Goal: Task Accomplishment & Management: Manage account settings

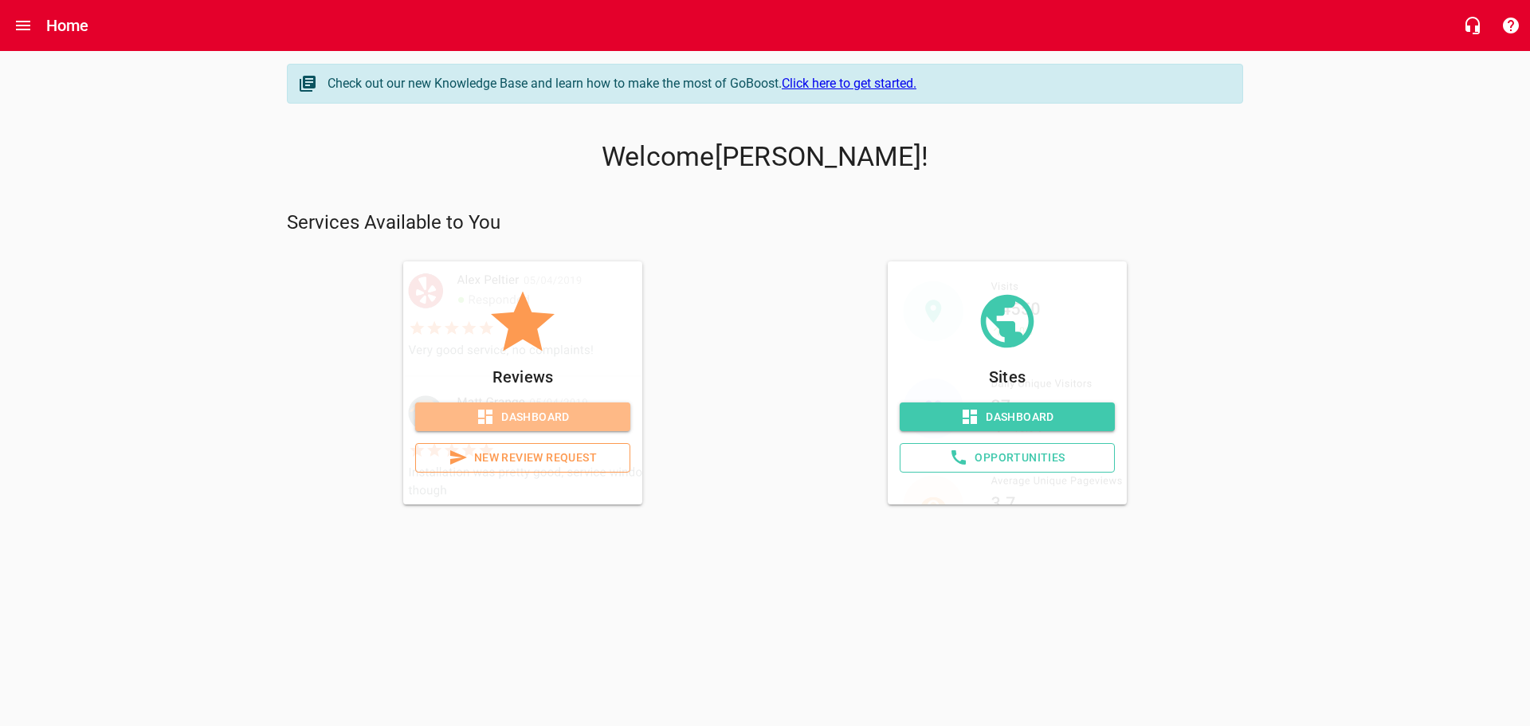
click at [508, 412] on span "Dashboard" at bounding box center [523, 417] width 190 height 20
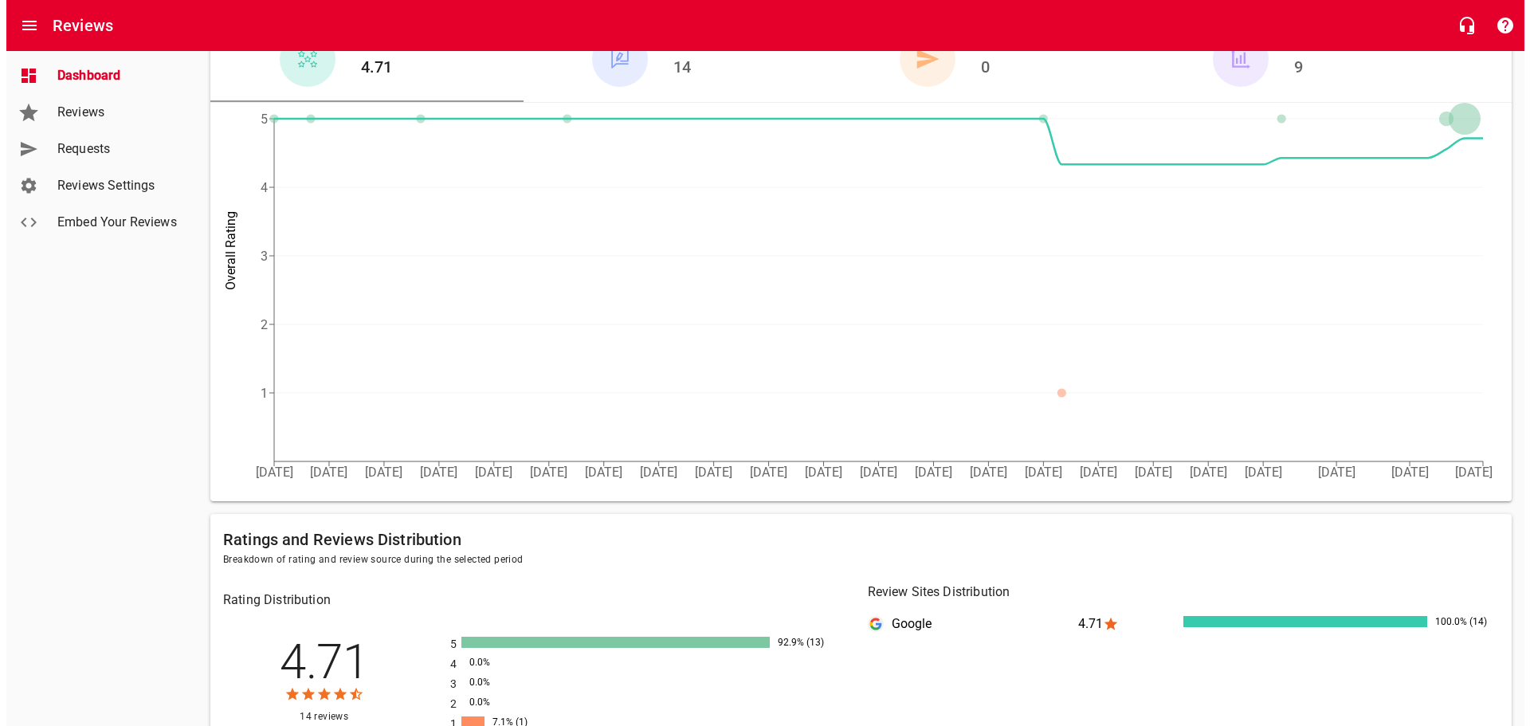
scroll to position [80, 0]
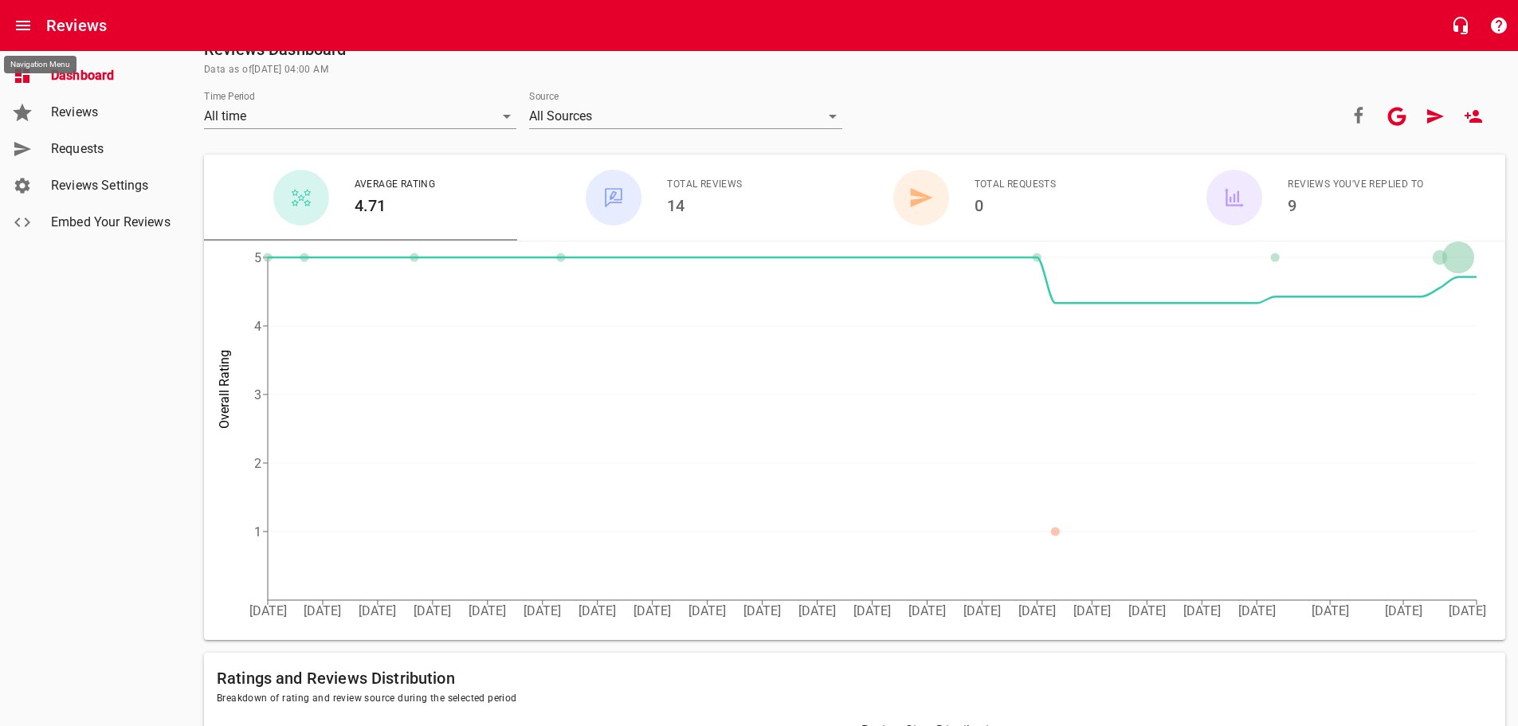
click at [22, 19] on icon "Open drawer" at bounding box center [23, 25] width 19 height 19
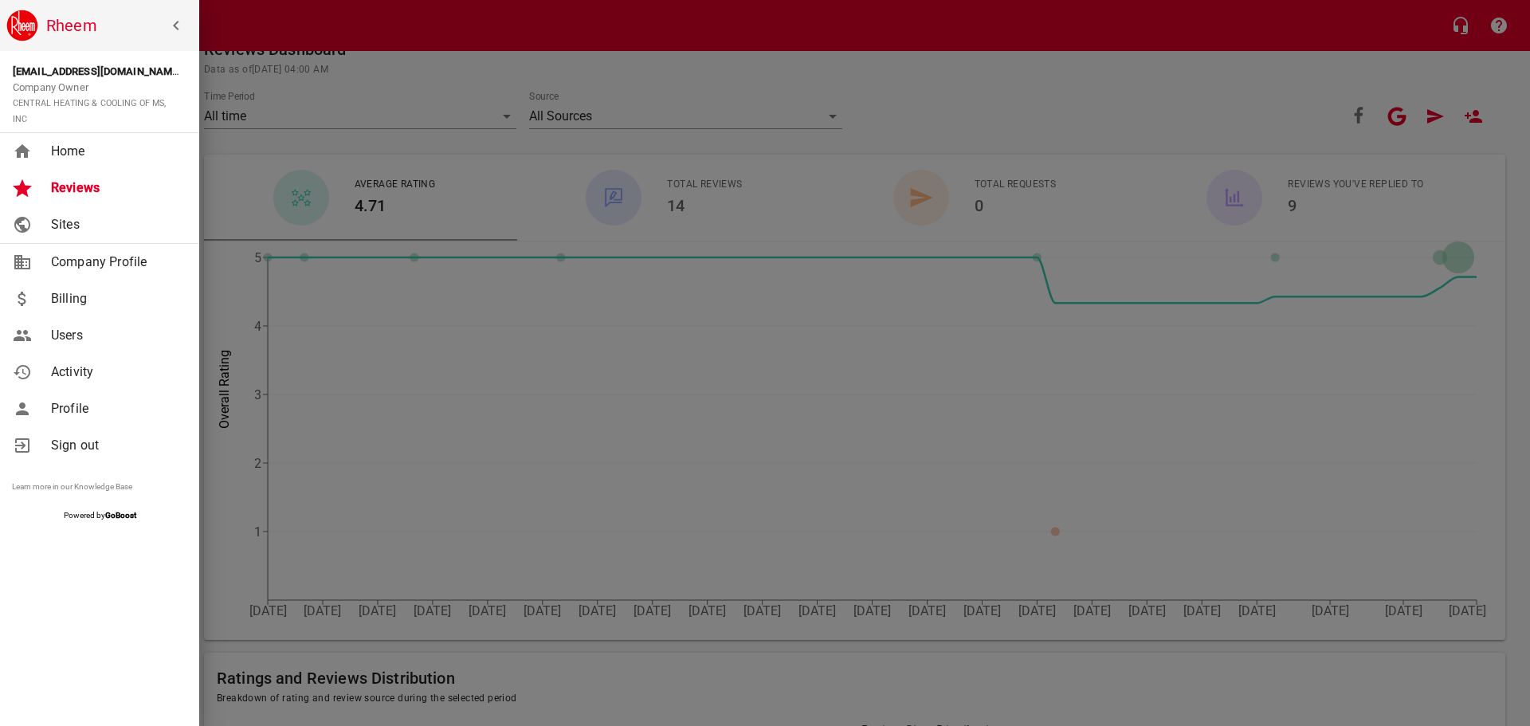
click at [65, 147] on span "Home" at bounding box center [115, 151] width 129 height 19
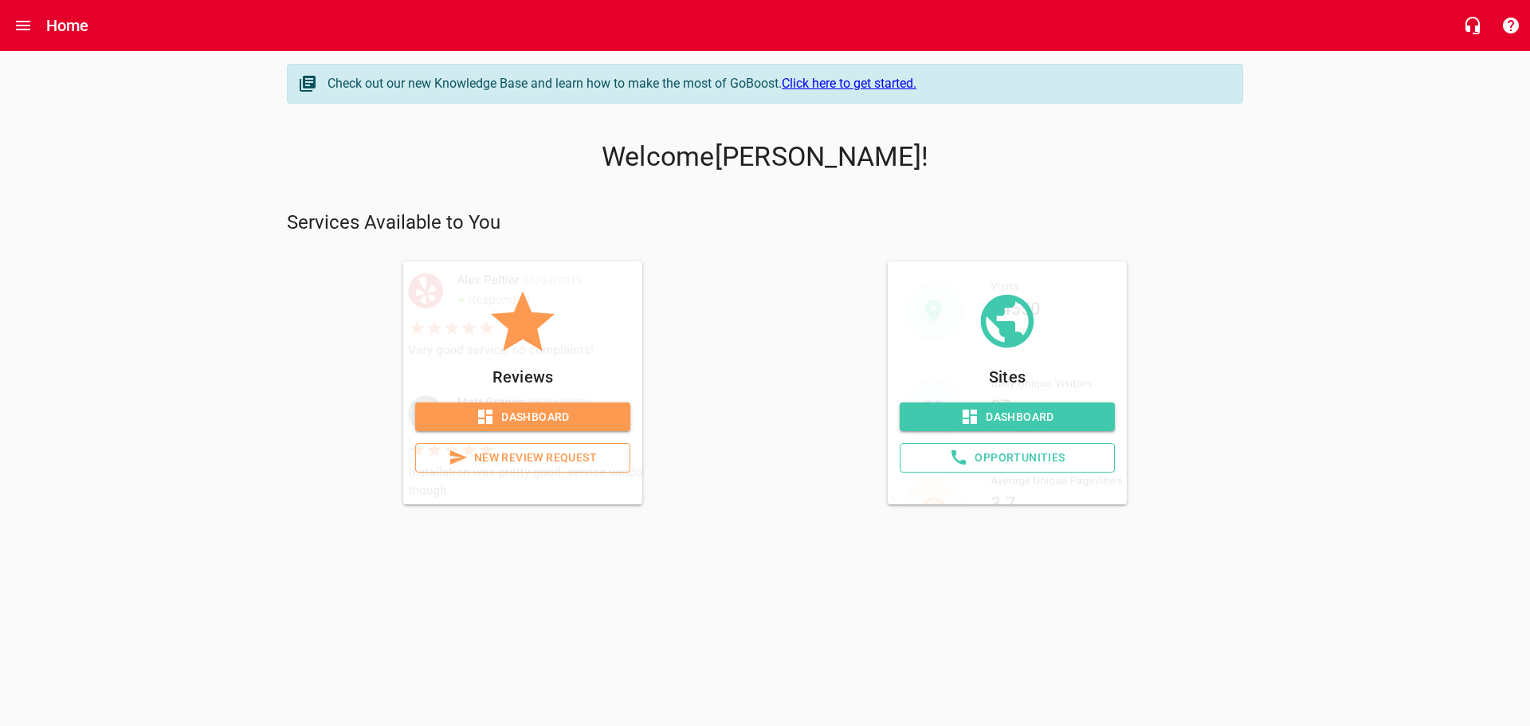
click at [1007, 419] on span "Dashboard" at bounding box center [1007, 417] width 190 height 20
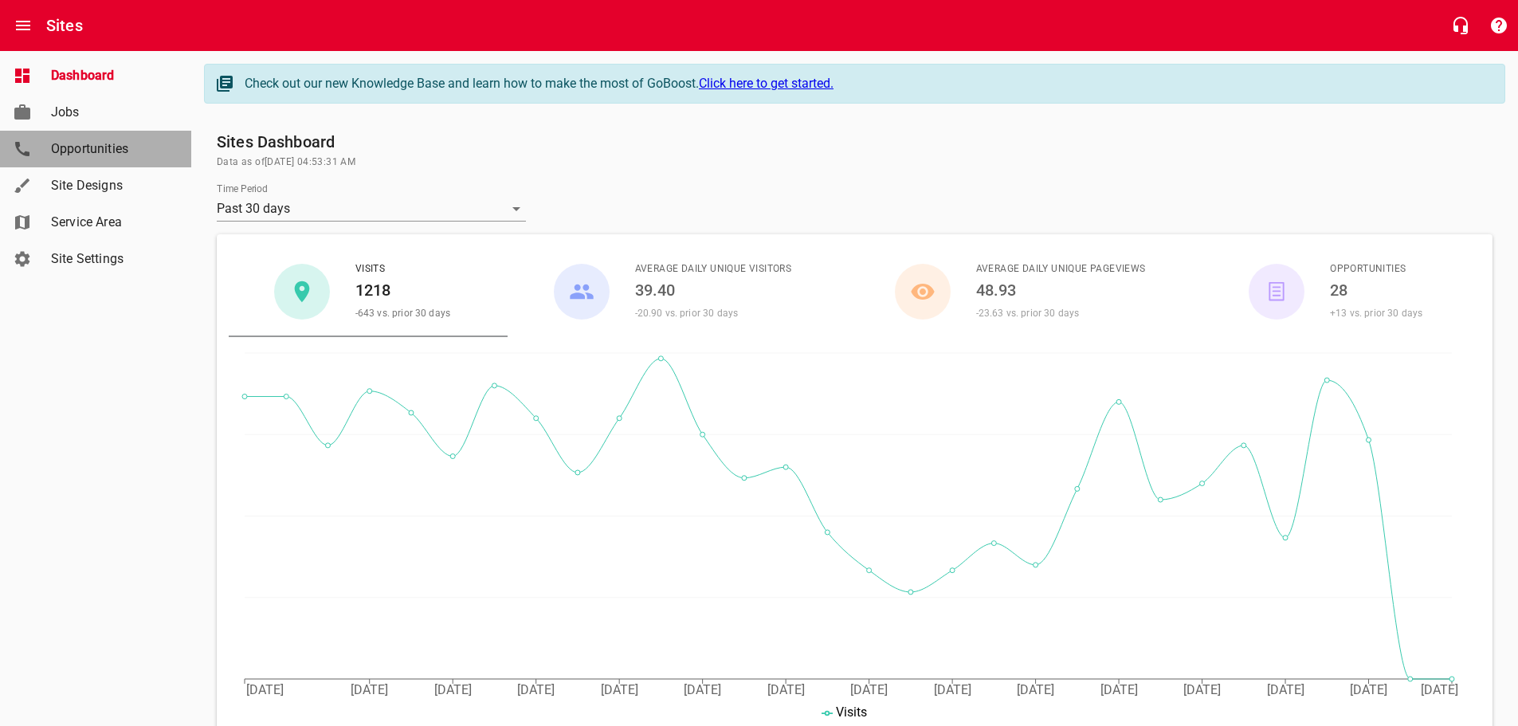
click at [83, 140] on span "Opportunities" at bounding box center [111, 148] width 121 height 19
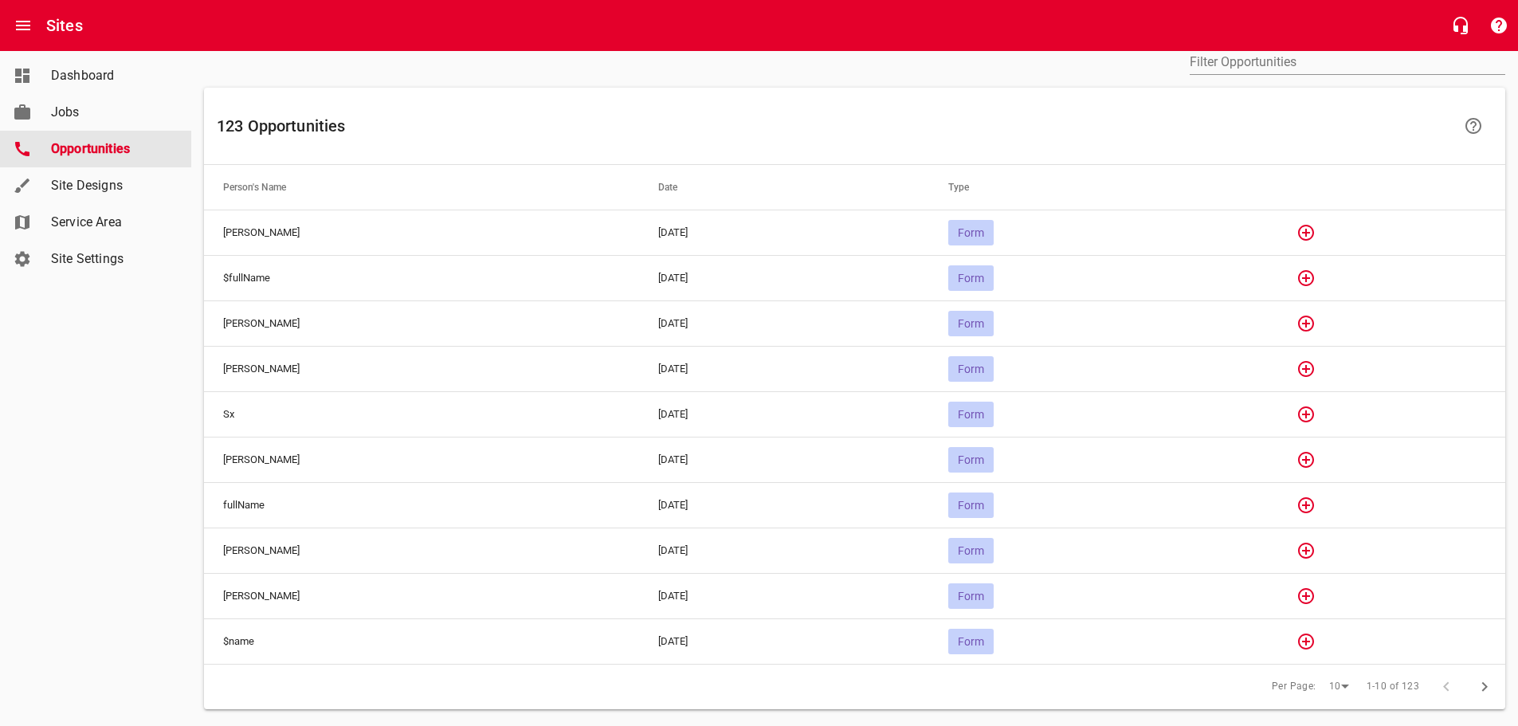
scroll to position [109, 0]
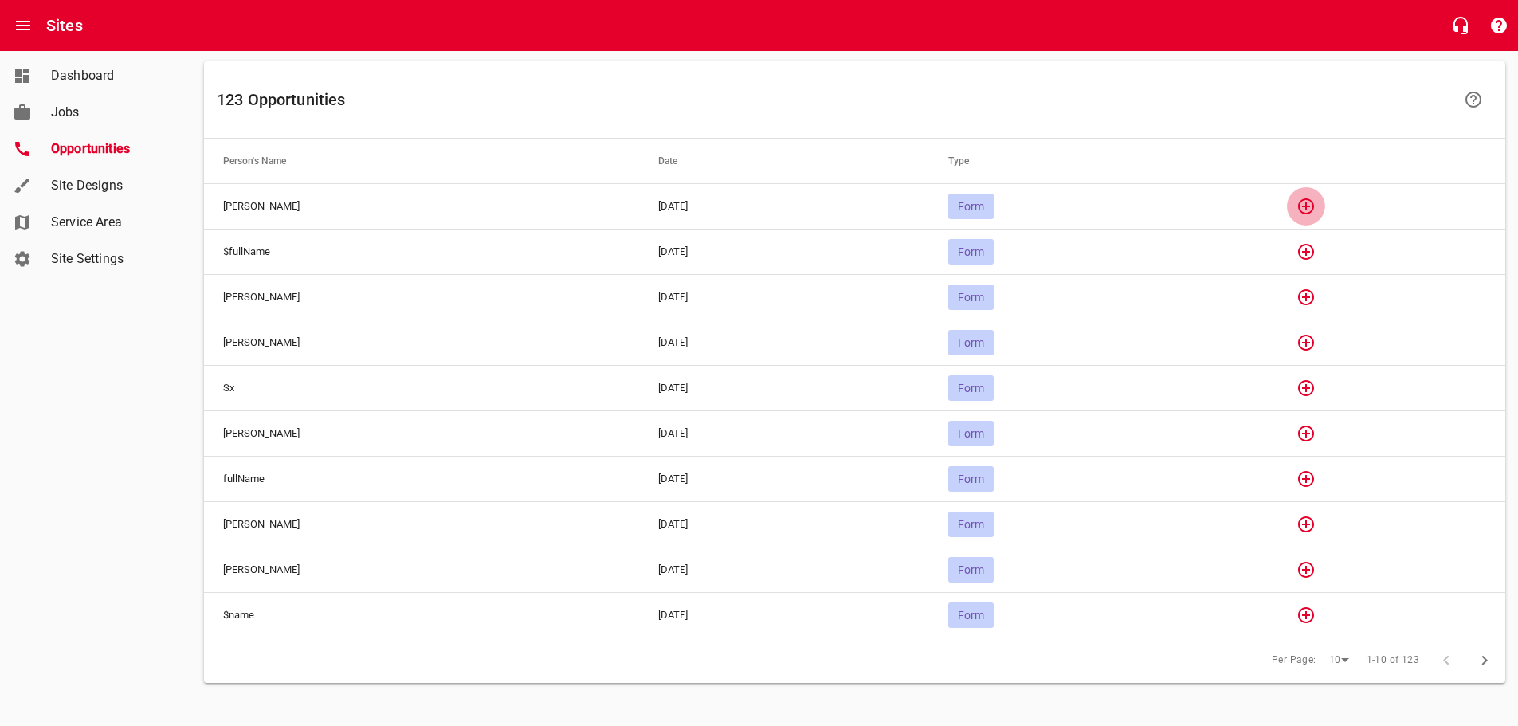
click at [1316, 206] on icon "button" at bounding box center [1306, 206] width 19 height 19
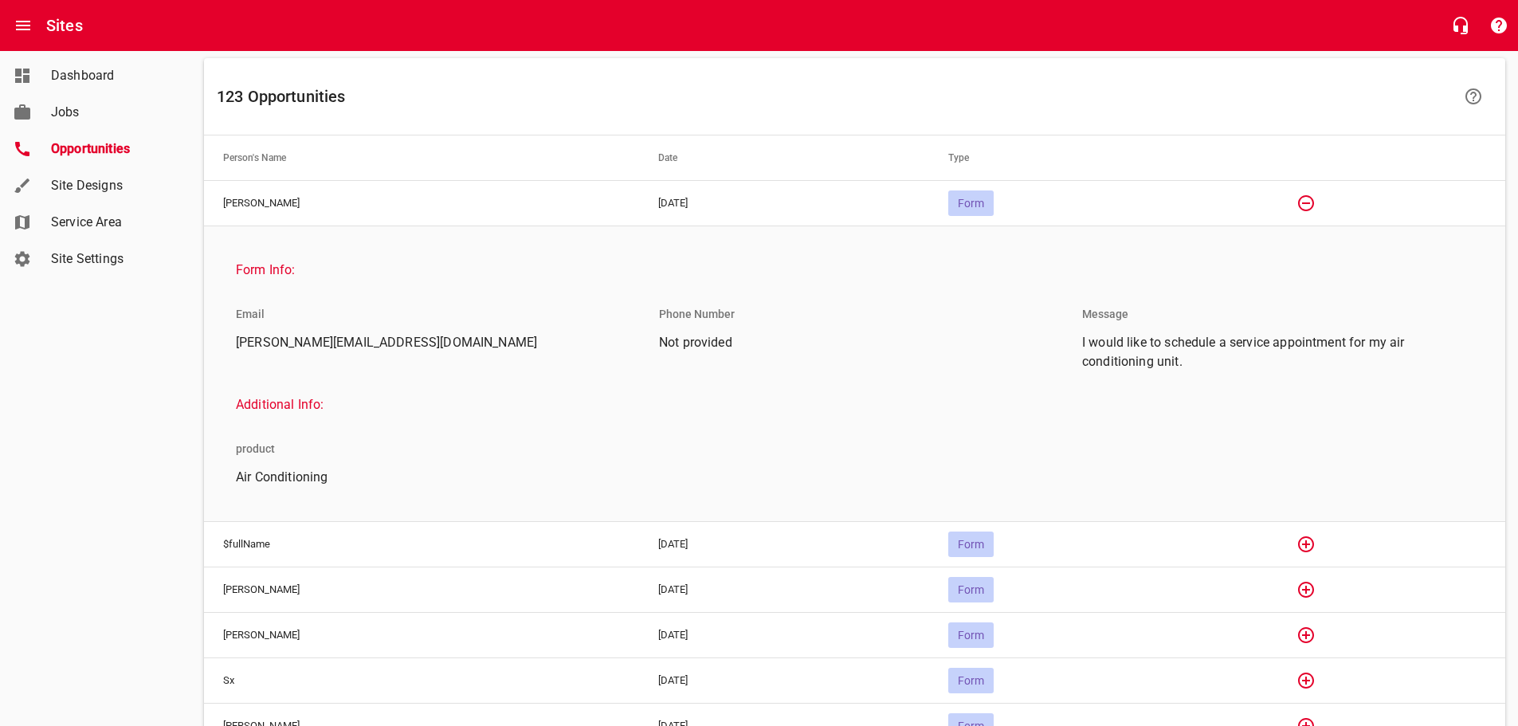
click at [1316, 200] on icon "button" at bounding box center [1306, 203] width 19 height 19
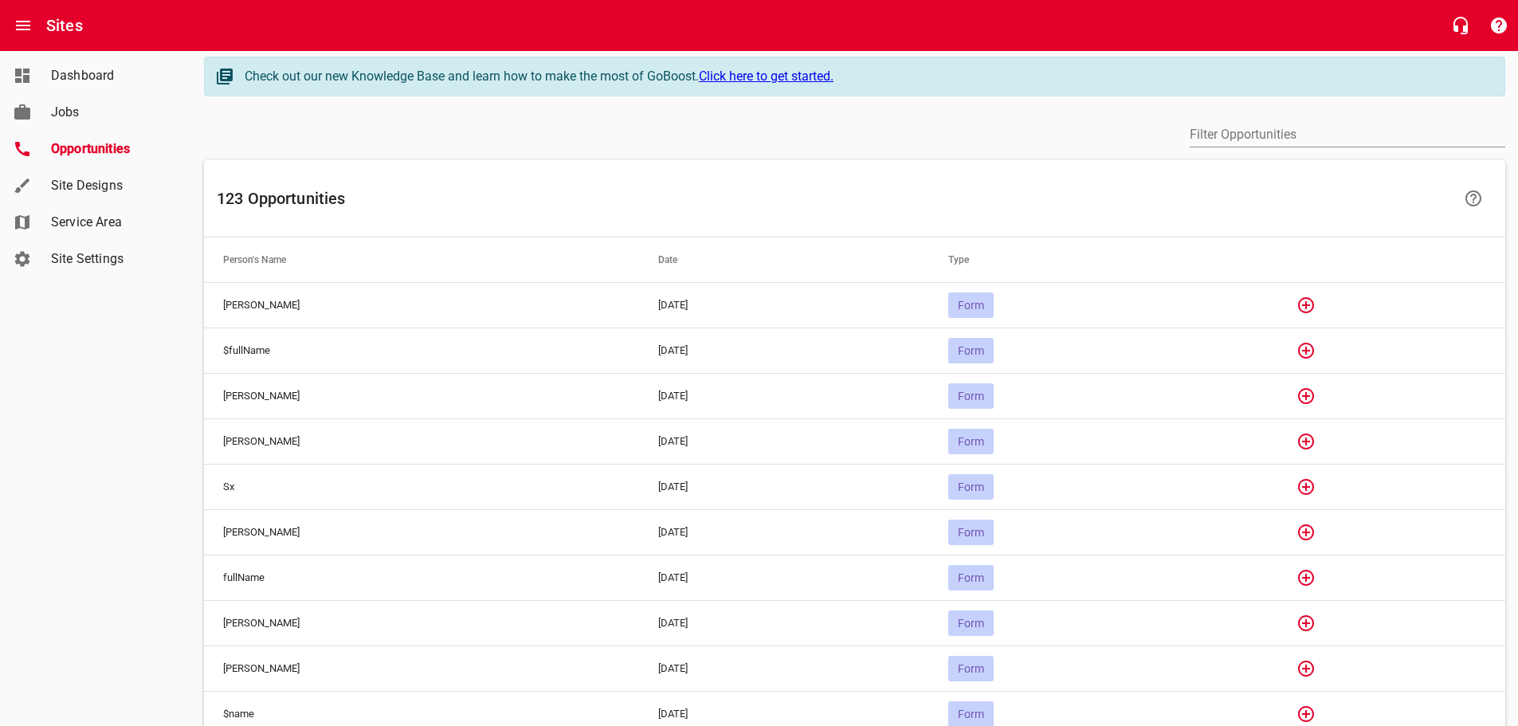
scroll to position [0, 0]
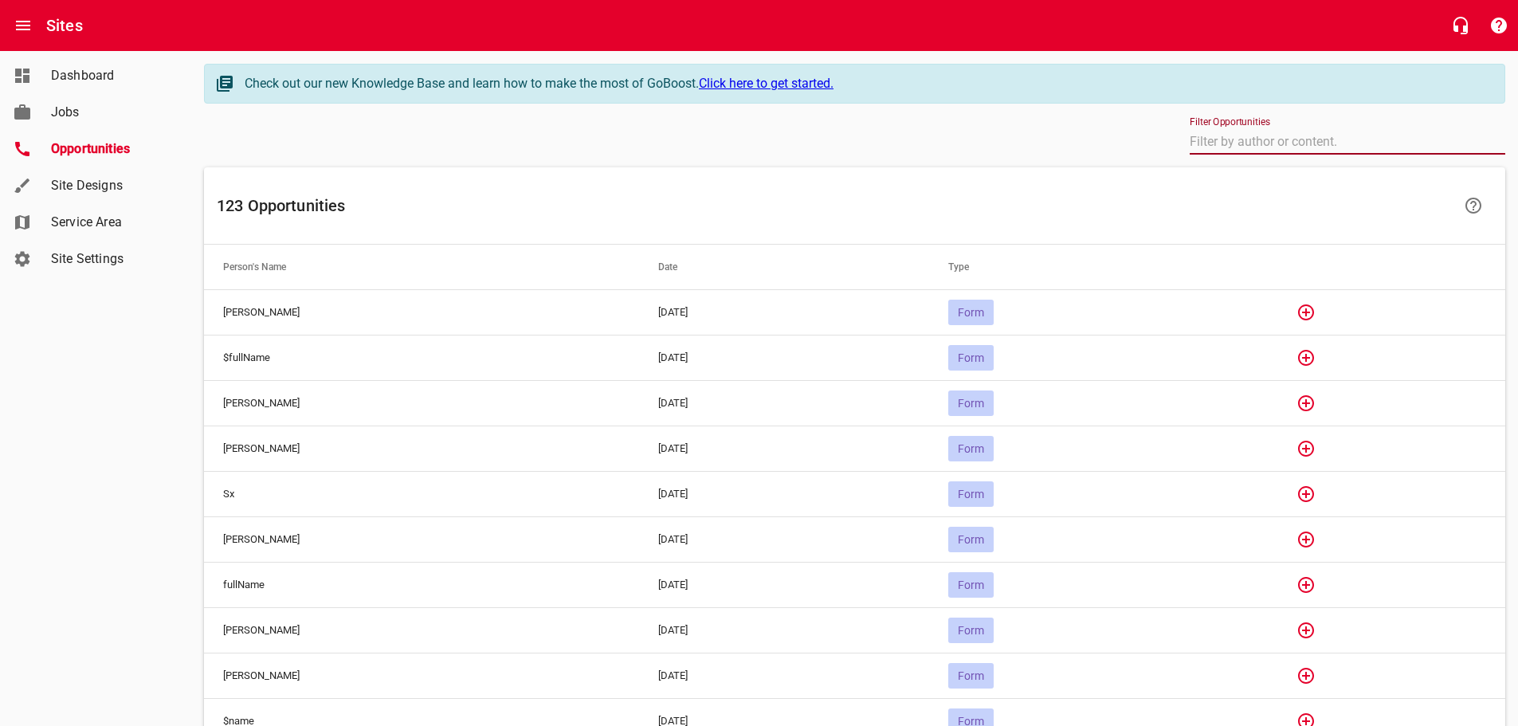
click at [1256, 153] on input "text" at bounding box center [1348, 142] width 316 height 26
click at [816, 80] on link "Click here to get started." at bounding box center [766, 83] width 135 height 15
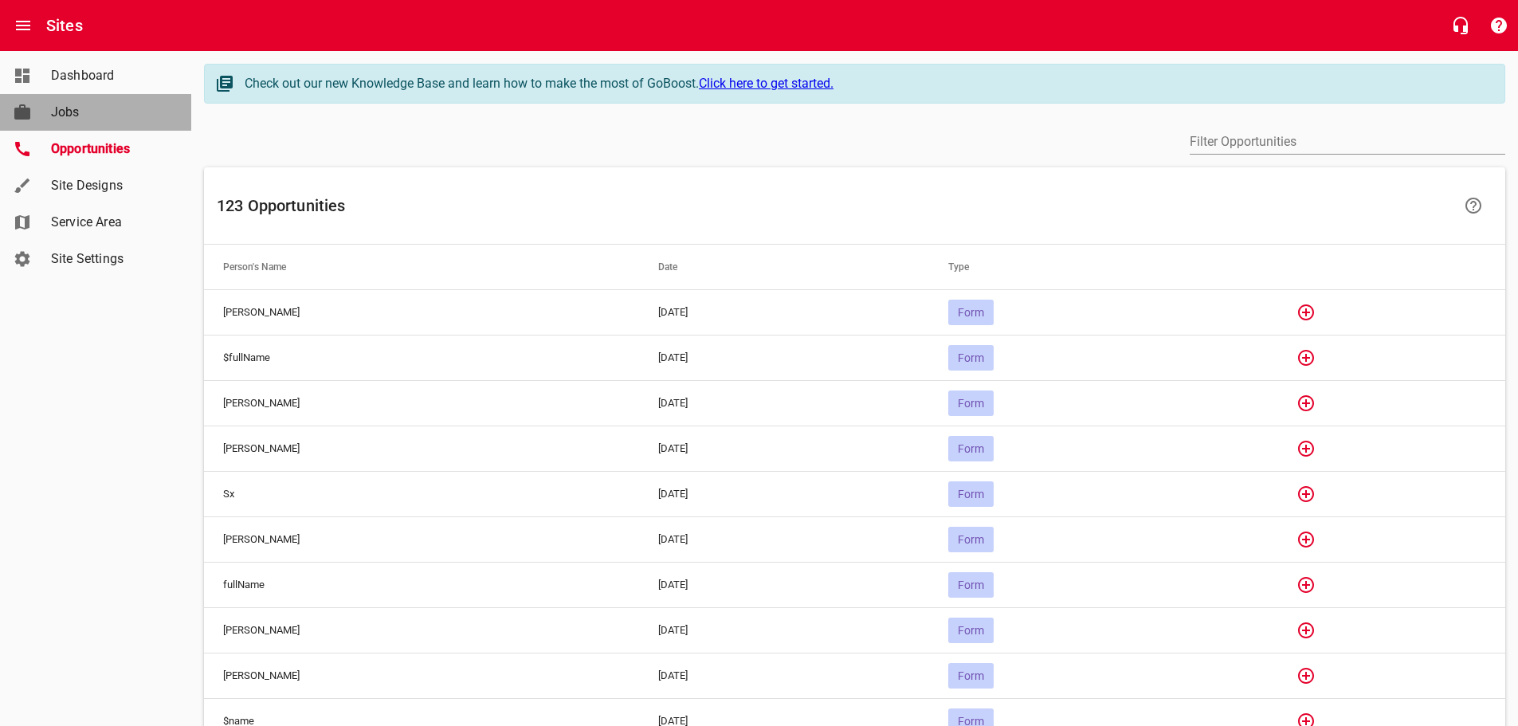
click at [65, 116] on span "Jobs" at bounding box center [111, 112] width 121 height 19
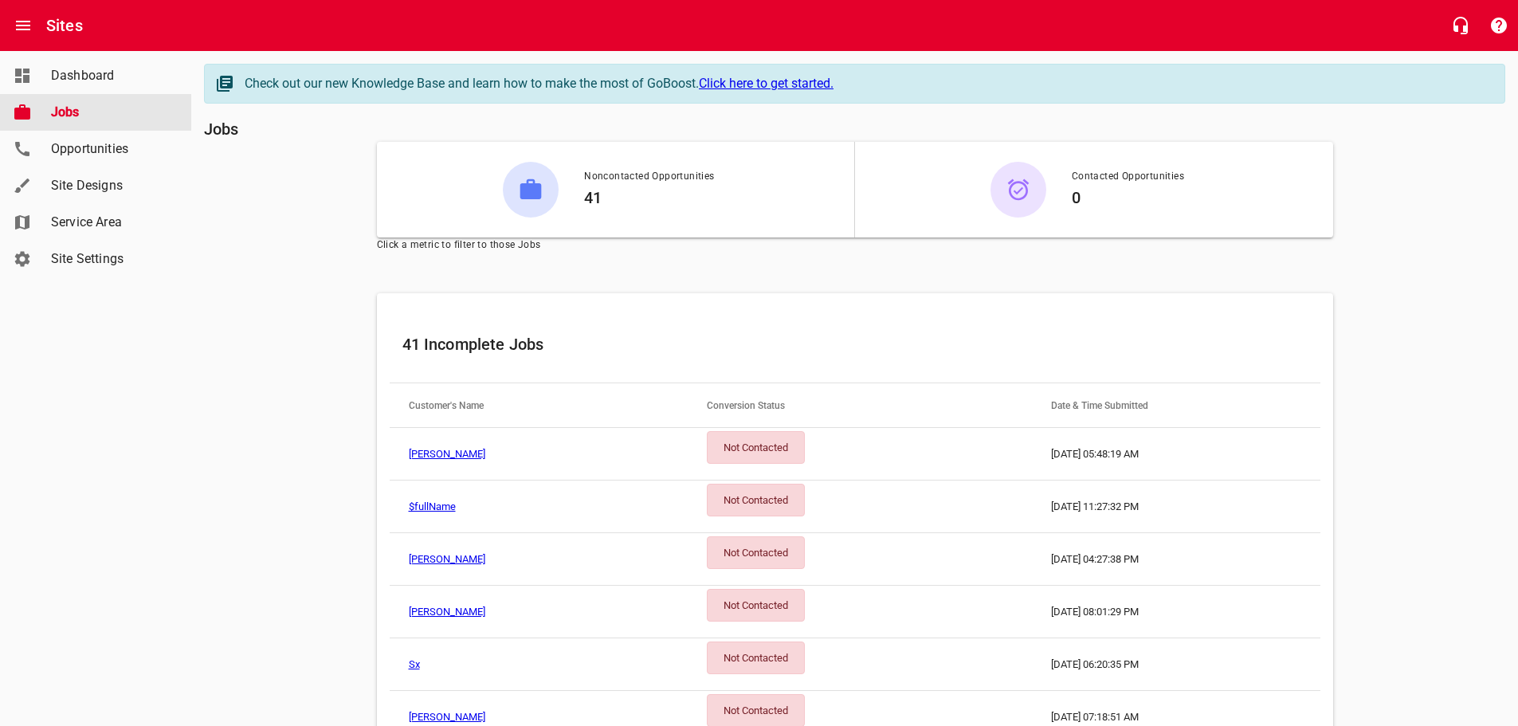
scroll to position [80, 0]
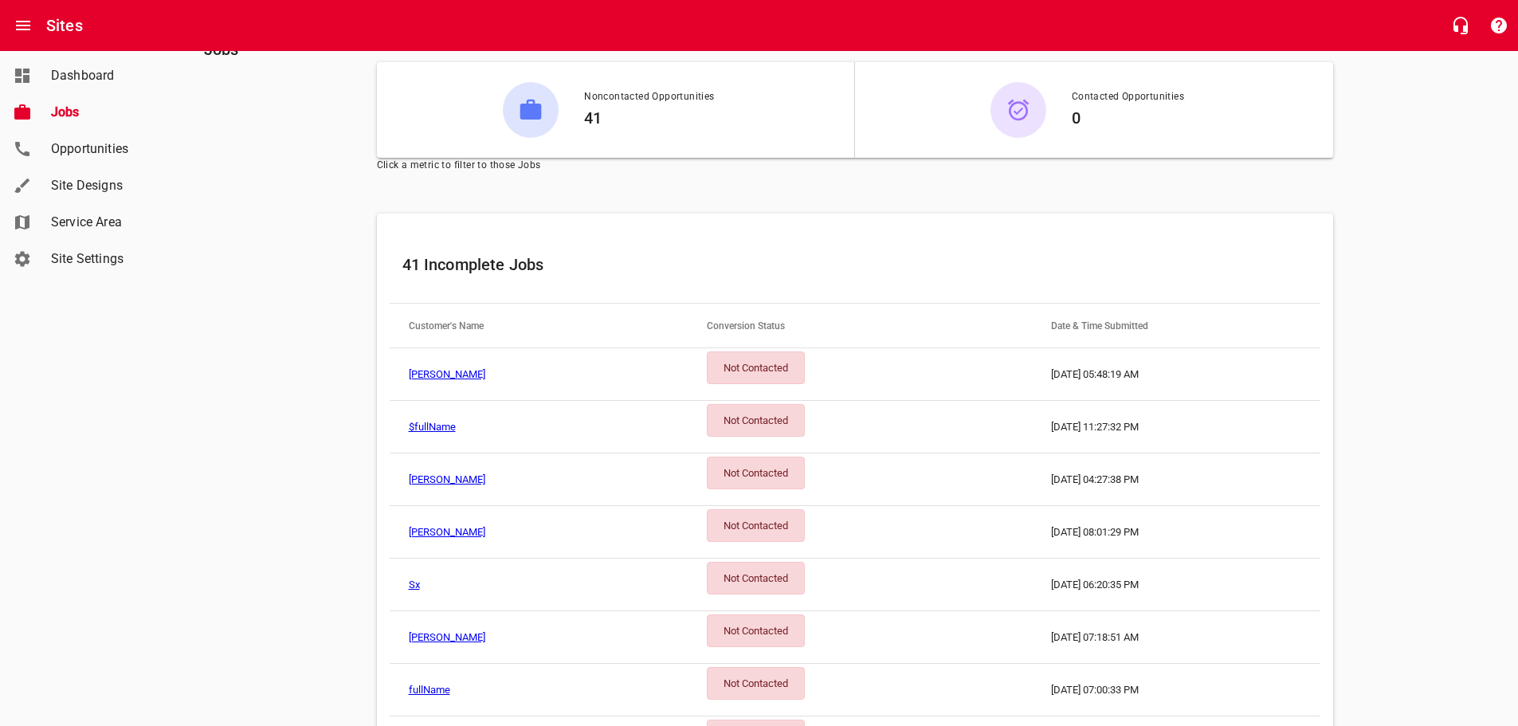
click at [925, 379] on td "Not Contacted" at bounding box center [860, 374] width 344 height 53
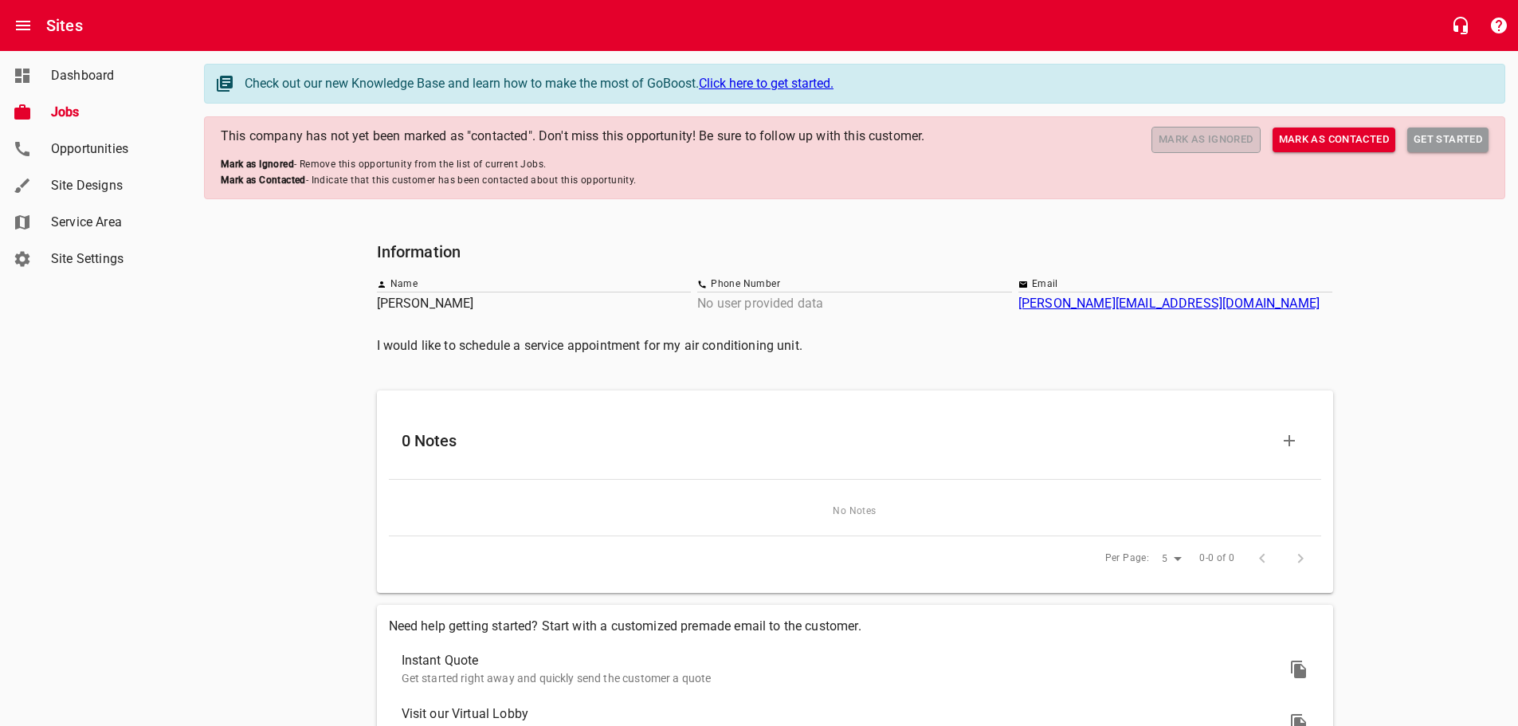
click at [1203, 137] on span "Mark as Ignored" at bounding box center [1206, 140] width 95 height 18
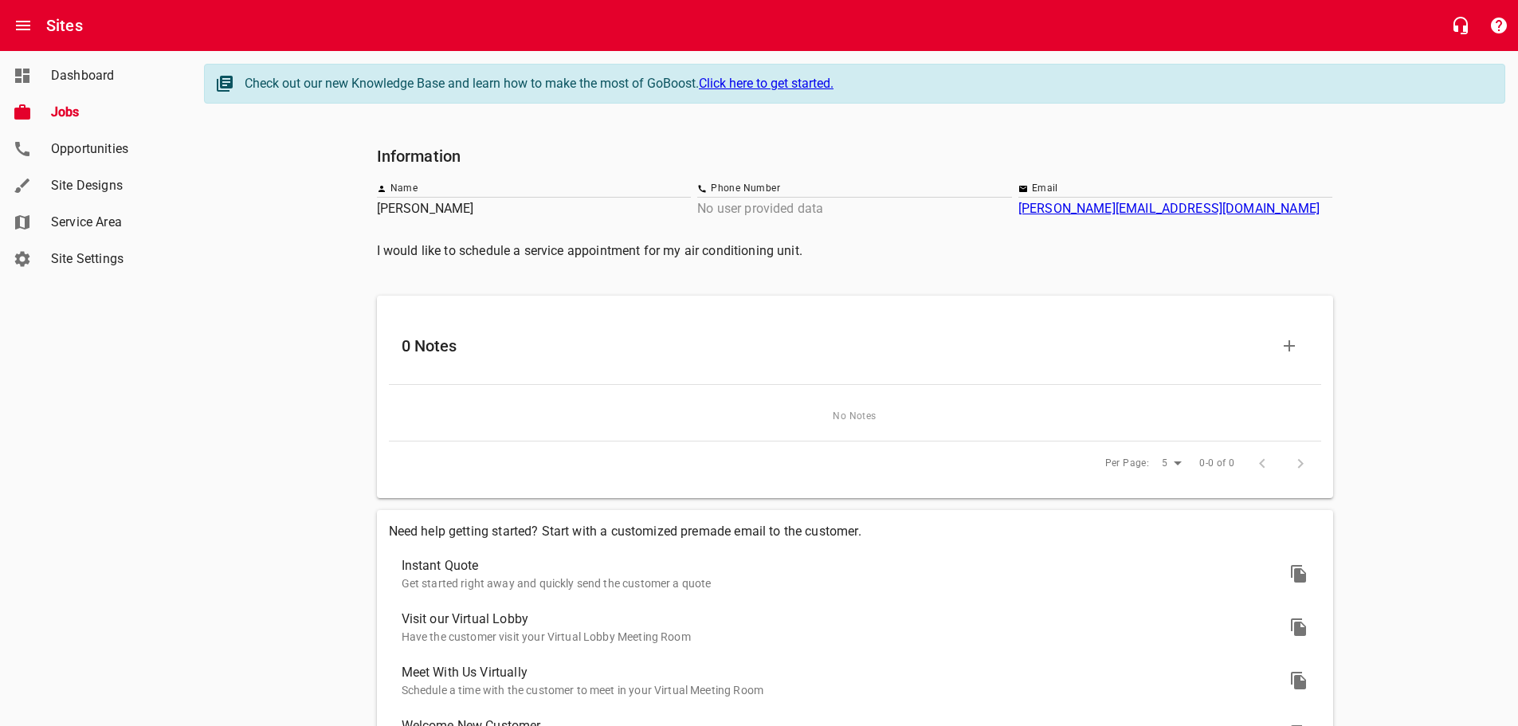
click at [401, 212] on p "[PERSON_NAME]" at bounding box center [534, 208] width 315 height 19
click at [61, 116] on span "Jobs" at bounding box center [111, 112] width 121 height 19
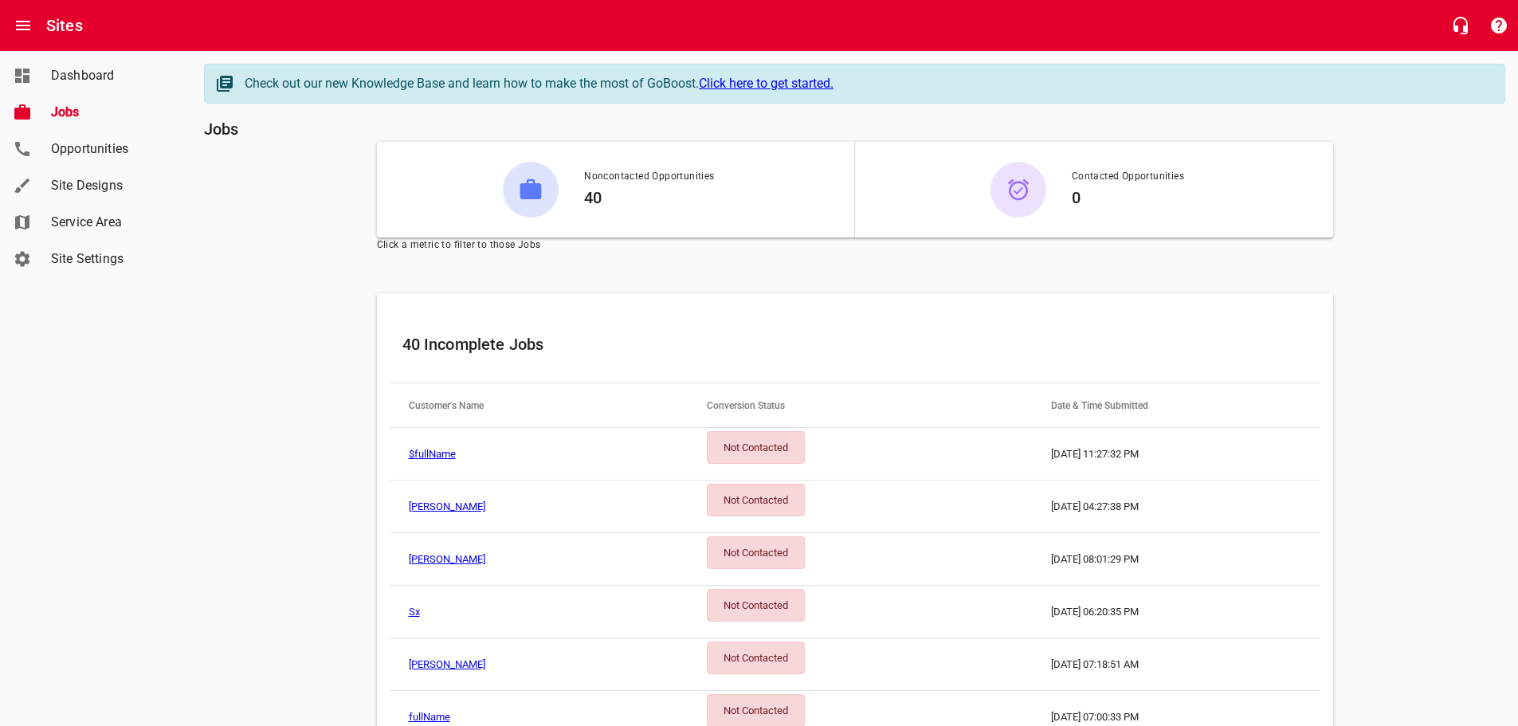
click at [967, 455] on td "Not Contacted" at bounding box center [860, 454] width 344 height 53
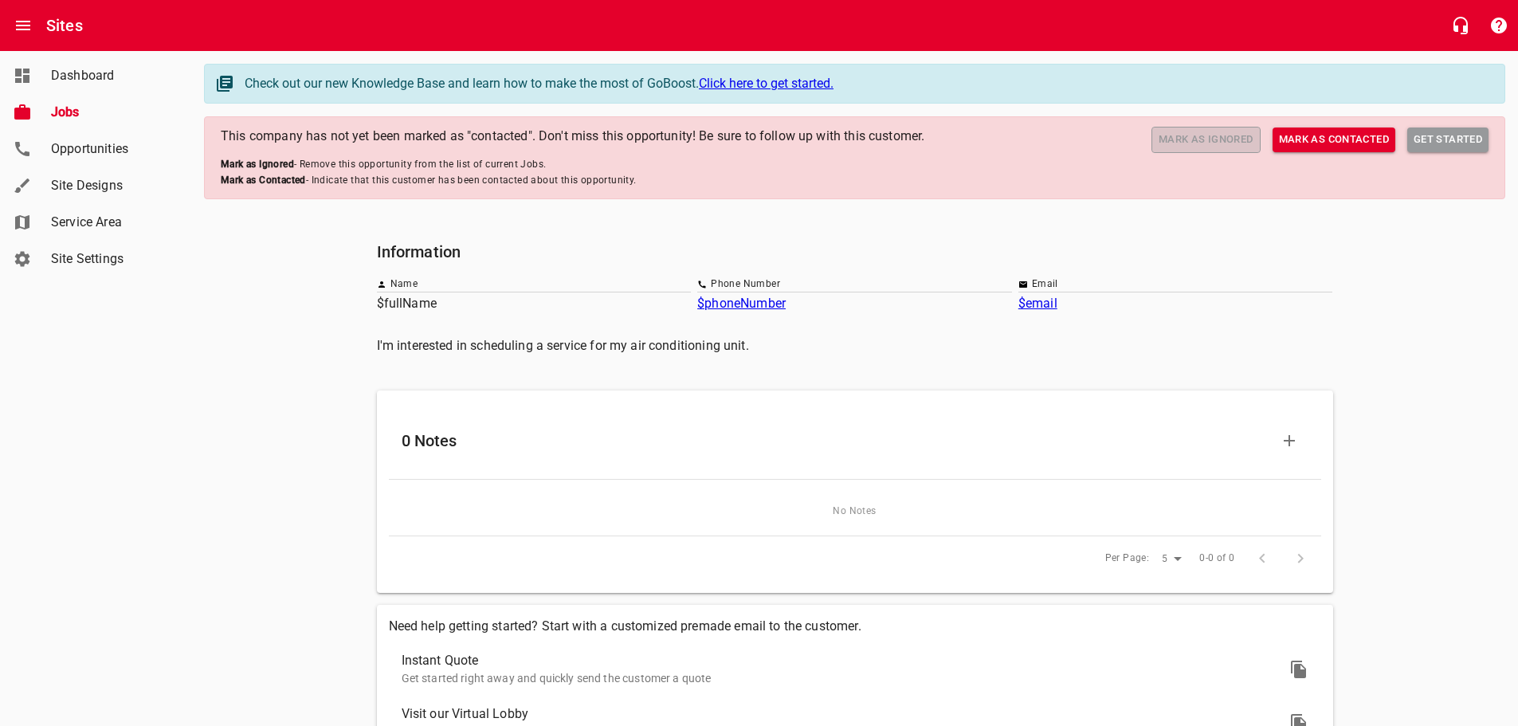
click at [1198, 134] on span "Mark as Ignored" at bounding box center [1206, 140] width 95 height 18
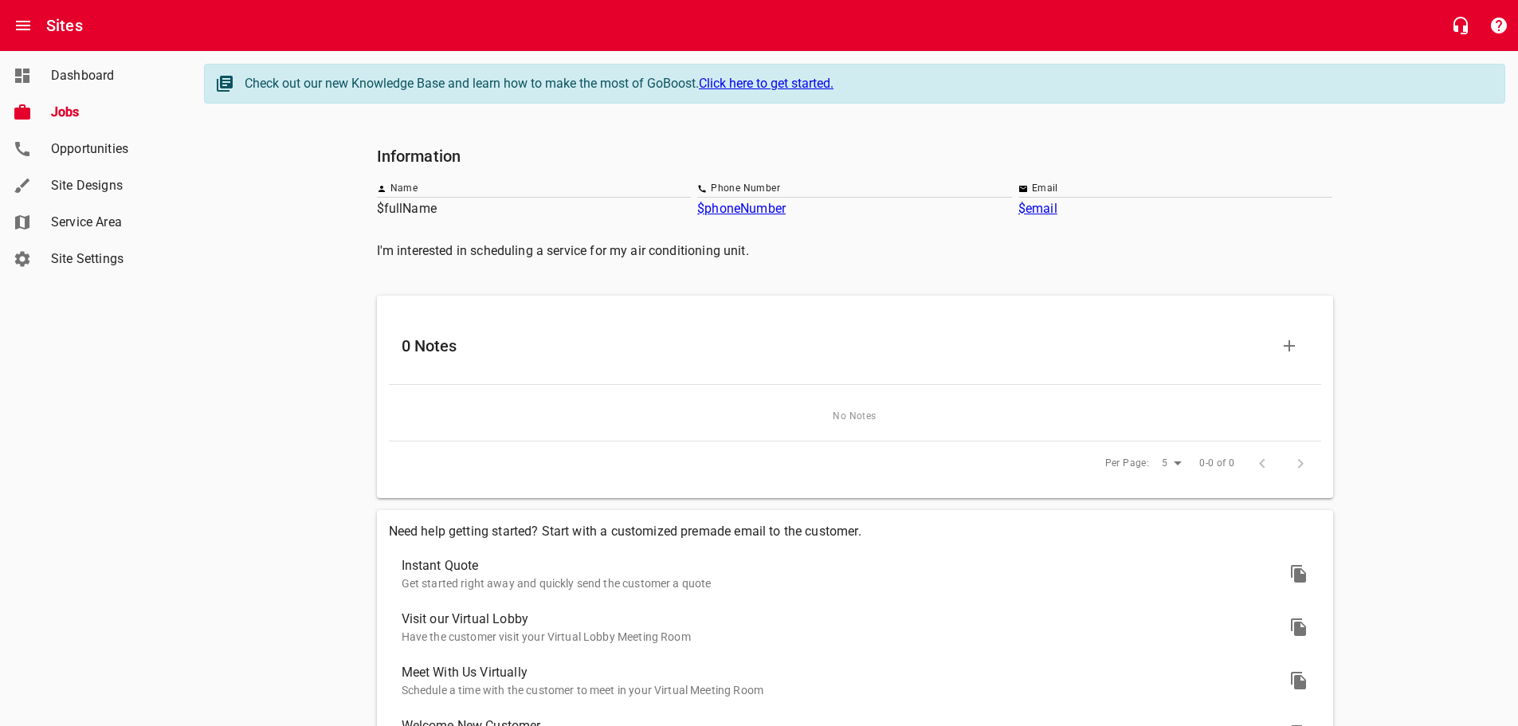
click at [69, 108] on span "Jobs" at bounding box center [111, 112] width 121 height 19
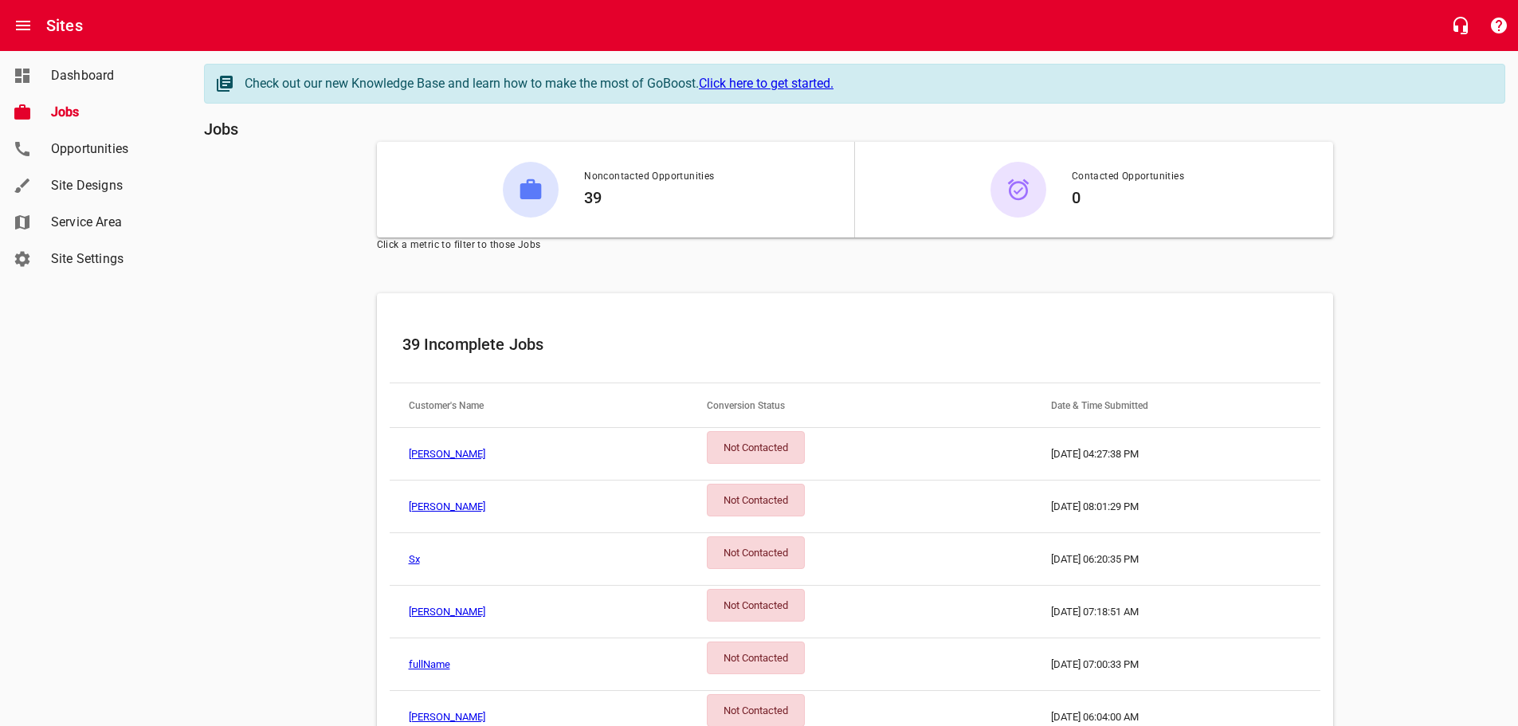
click at [588, 455] on td "[PERSON_NAME]" at bounding box center [539, 454] width 298 height 53
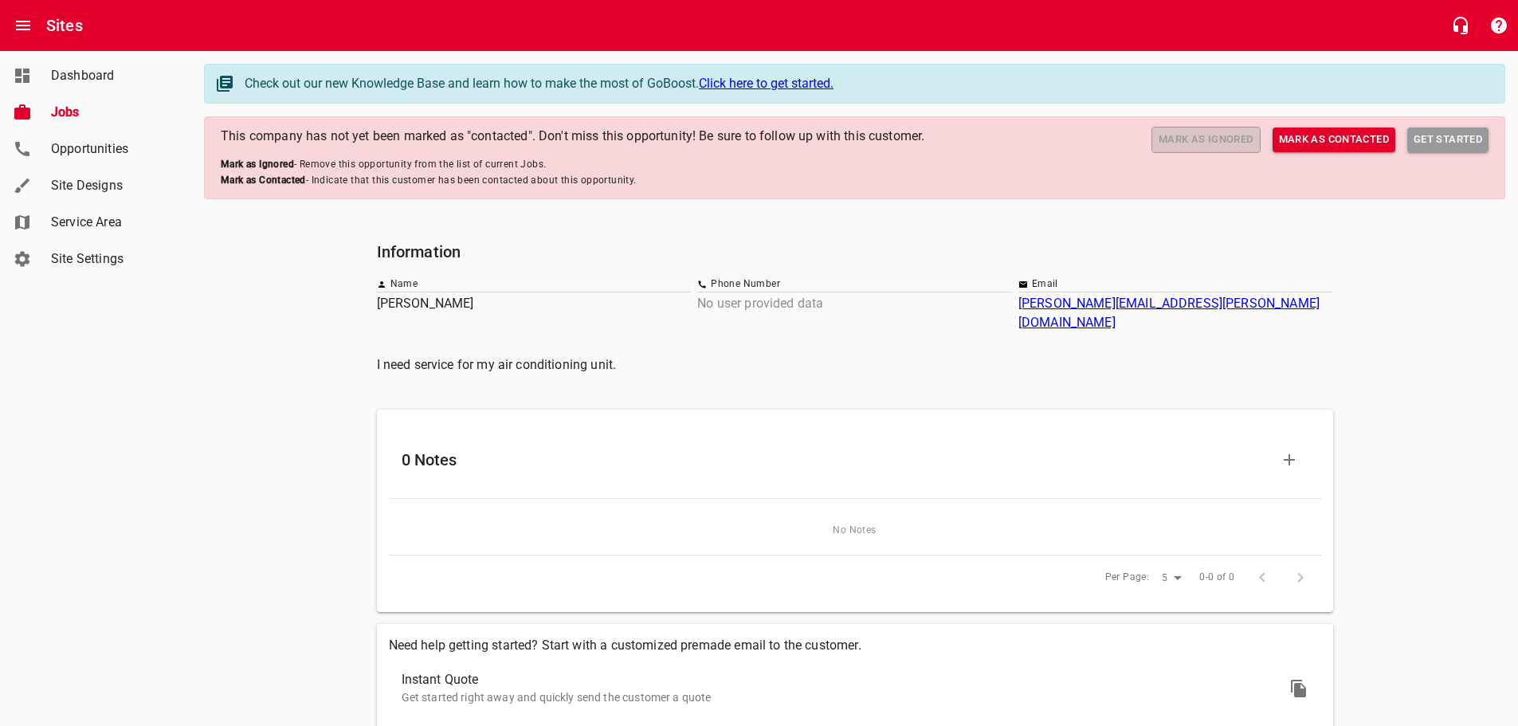
click at [1199, 140] on span "Mark as Ignored" at bounding box center [1206, 140] width 95 height 18
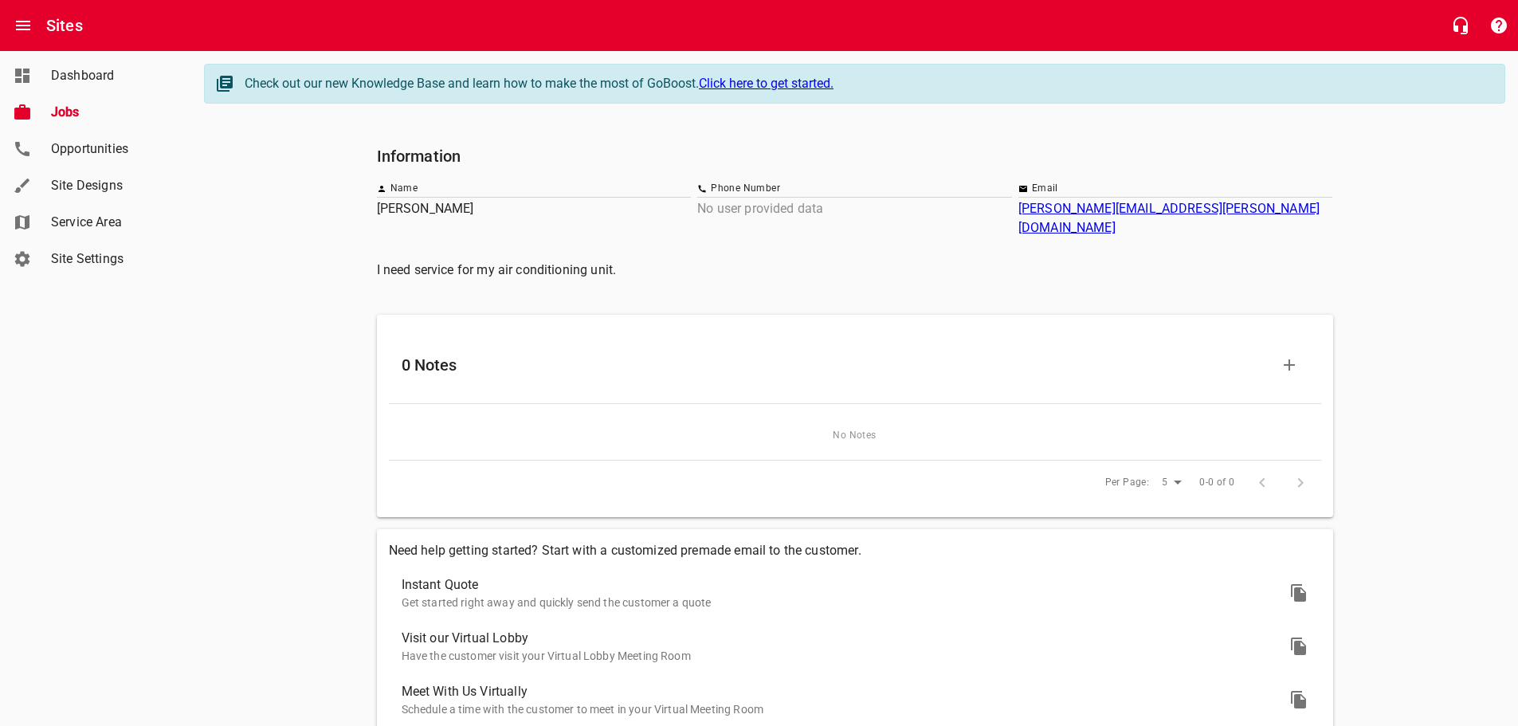
click at [68, 111] on span "Jobs" at bounding box center [111, 112] width 121 height 19
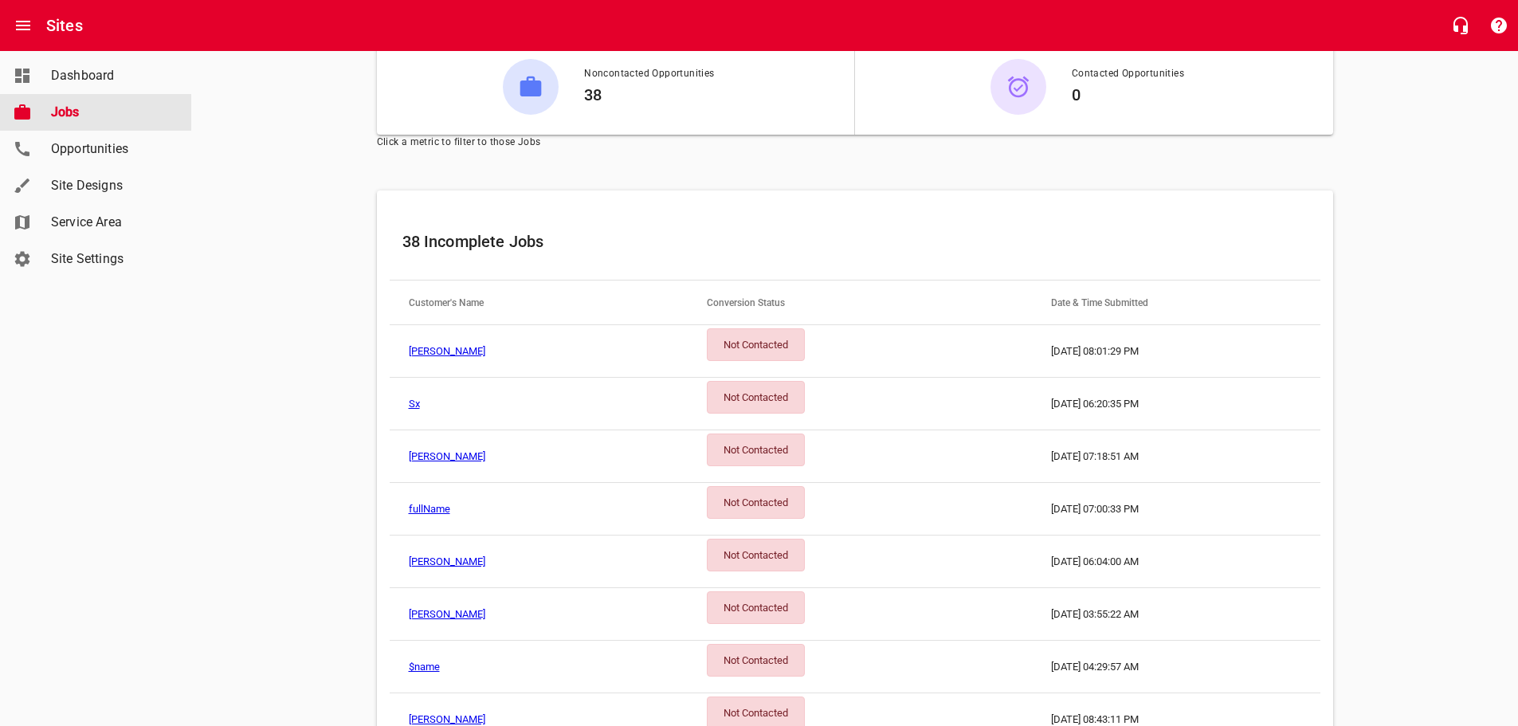
scroll to position [92, 0]
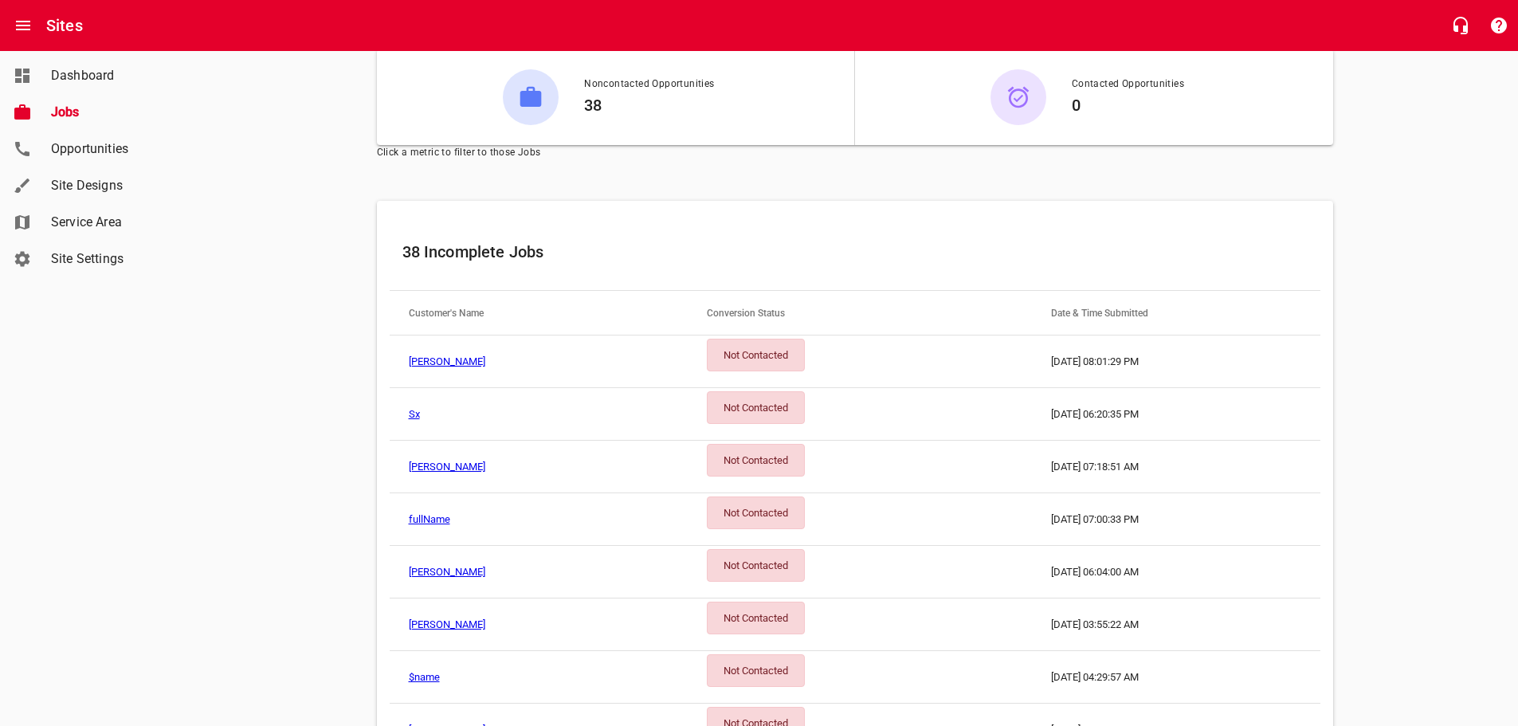
click at [582, 365] on td "[PERSON_NAME]" at bounding box center [539, 362] width 298 height 53
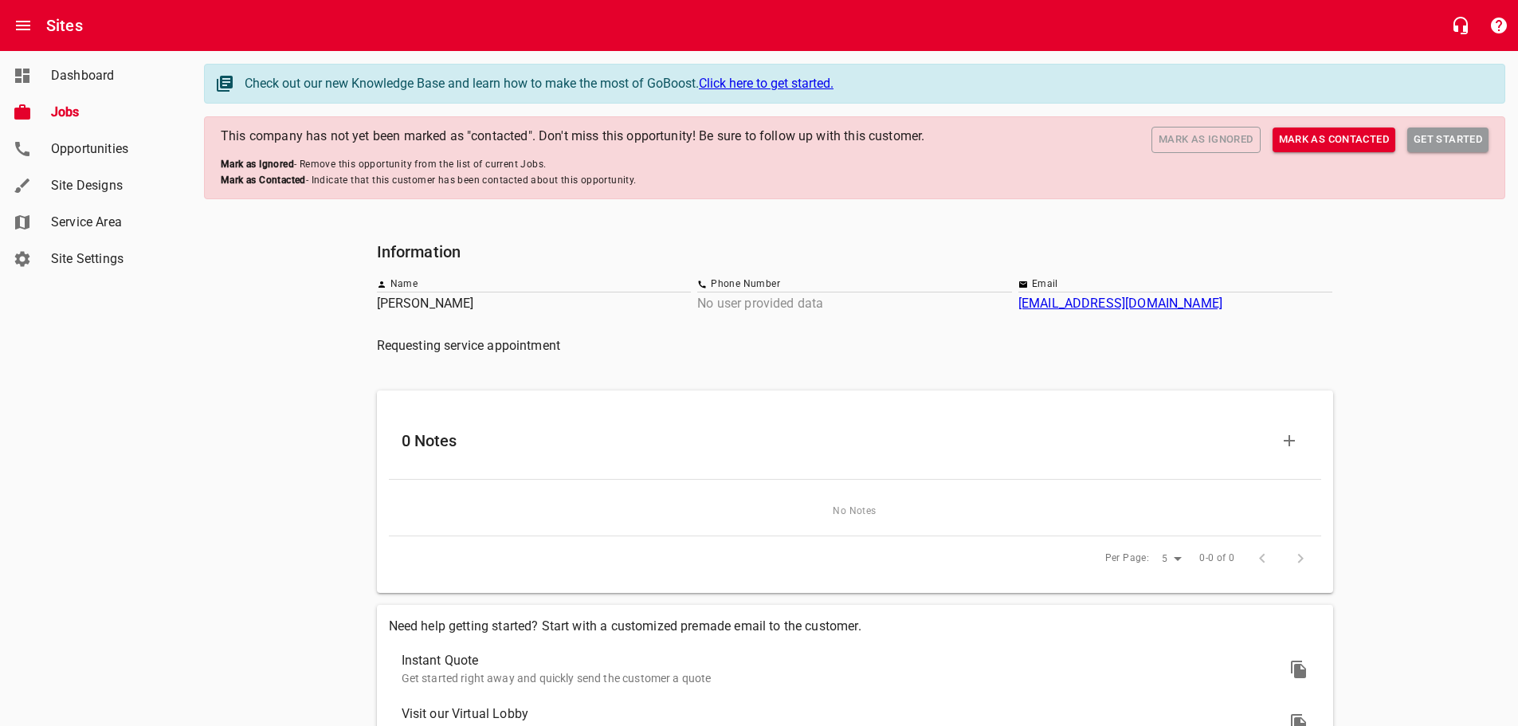
click at [1215, 147] on span "Mark as Ignored" at bounding box center [1206, 140] width 95 height 18
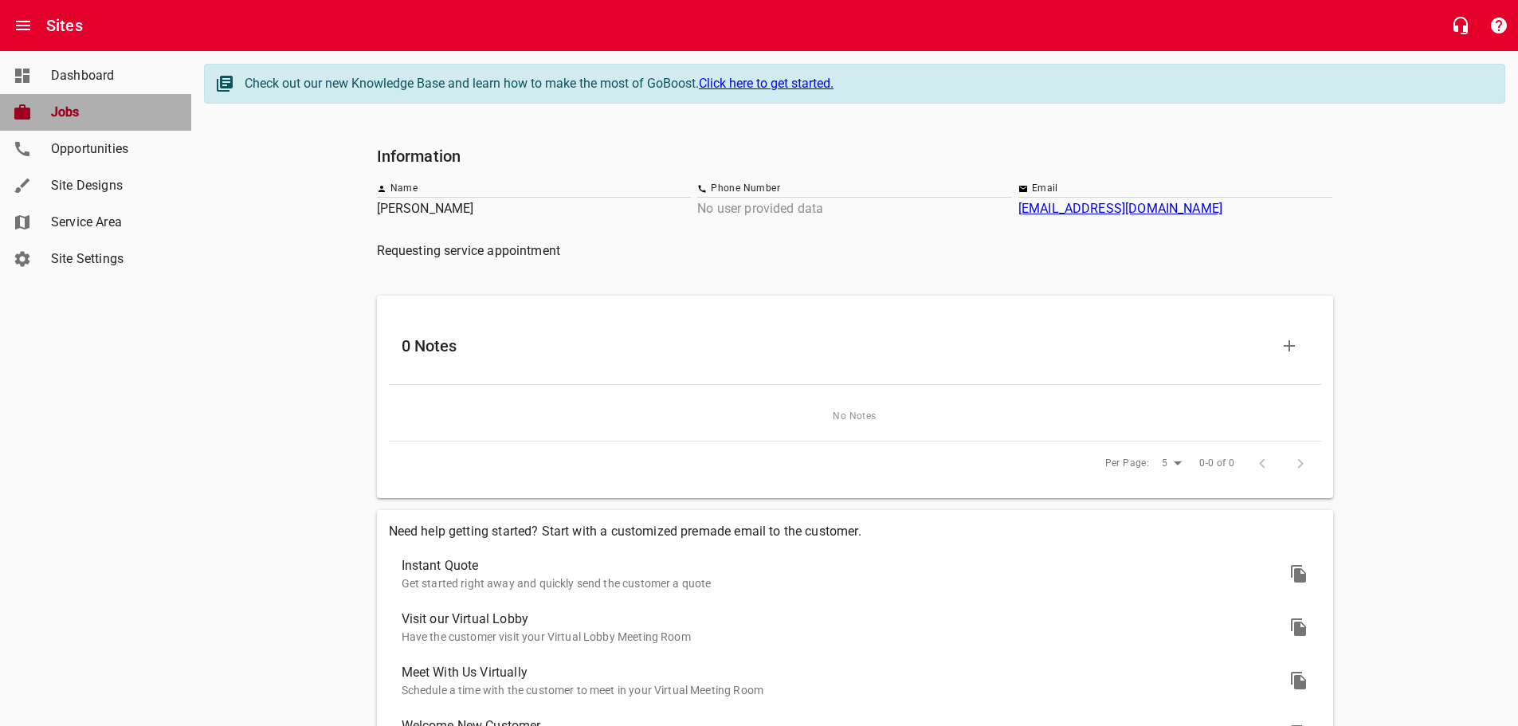
click at [69, 118] on span "Jobs" at bounding box center [111, 112] width 121 height 19
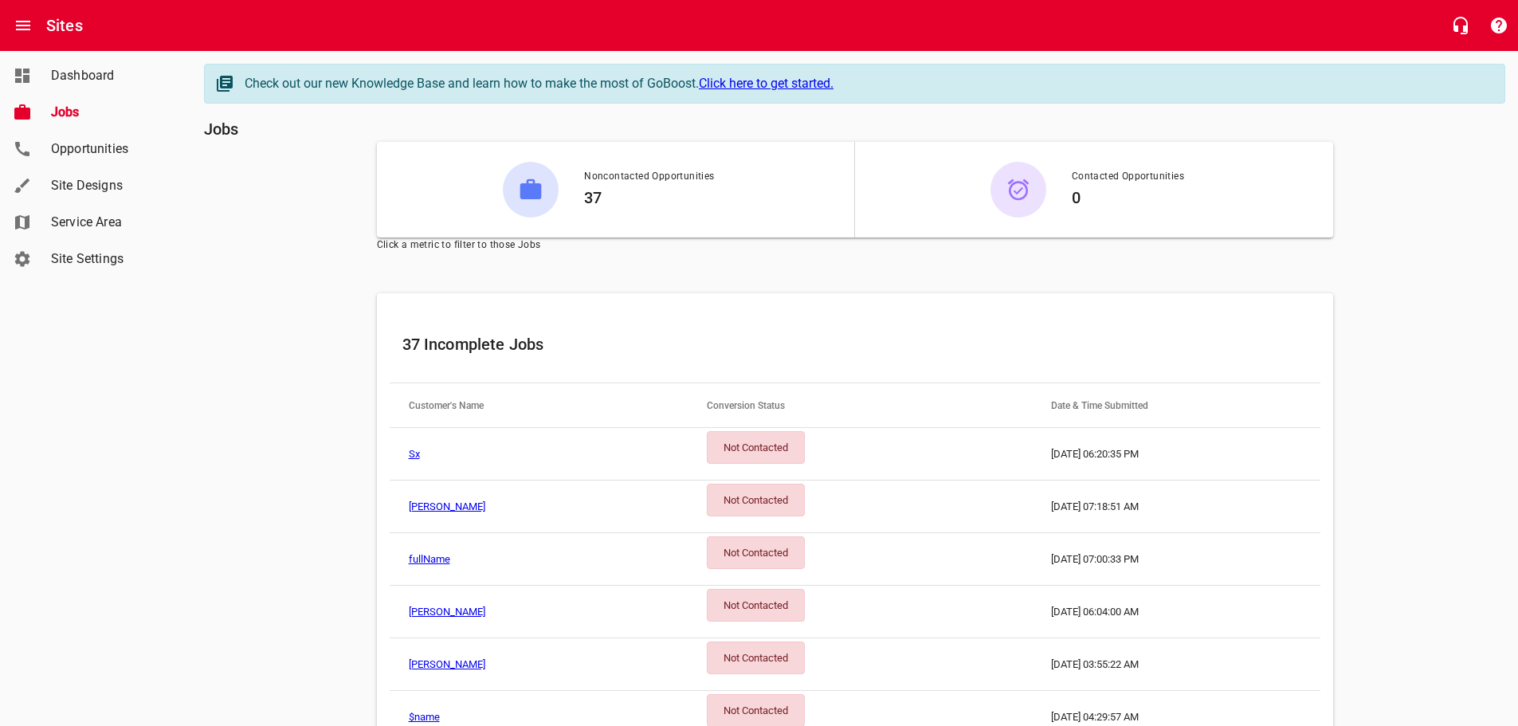
click at [591, 456] on td "Sx" at bounding box center [539, 454] width 298 height 53
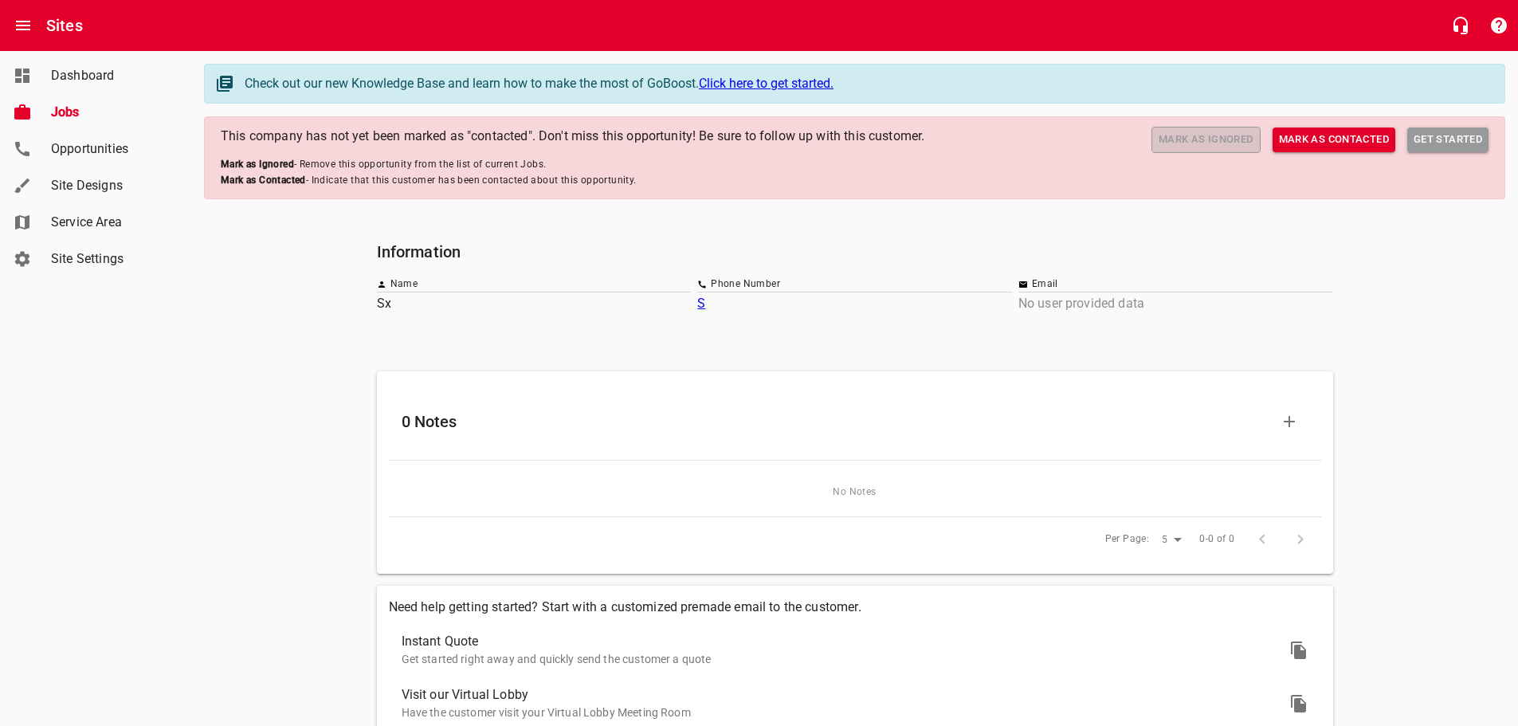
click at [1217, 134] on span "Mark as Ignored" at bounding box center [1206, 140] width 95 height 18
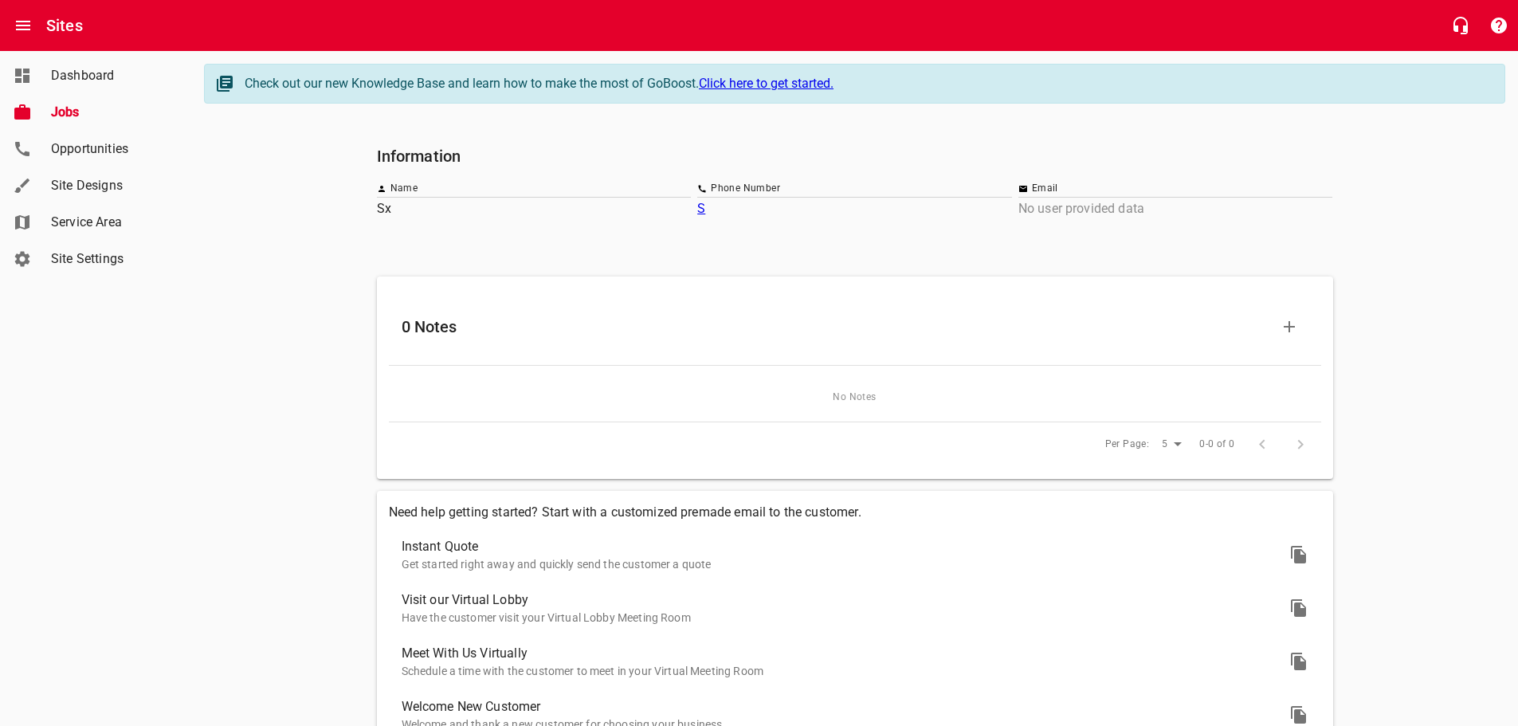
click at [76, 116] on span "Jobs" at bounding box center [111, 112] width 121 height 19
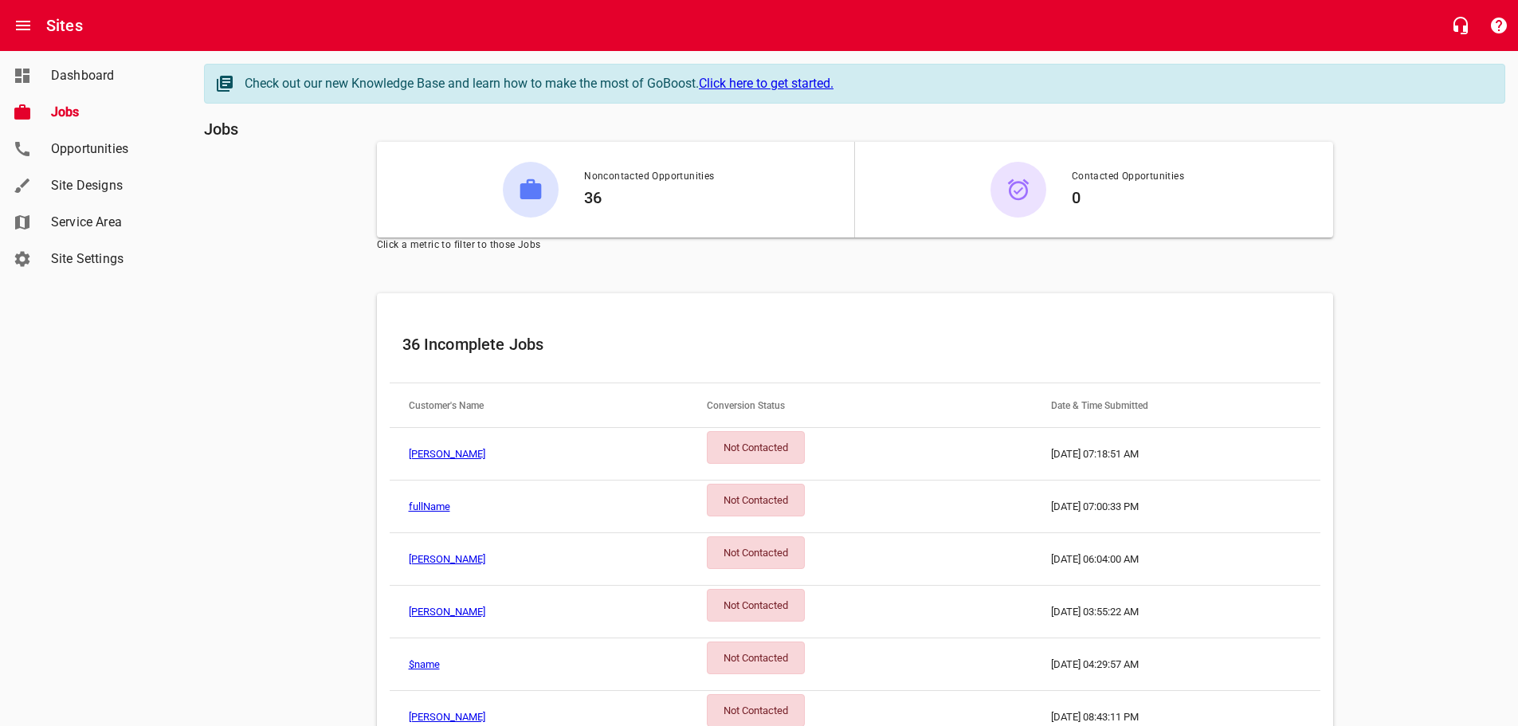
click at [518, 444] on td "[PERSON_NAME]" at bounding box center [539, 454] width 298 height 53
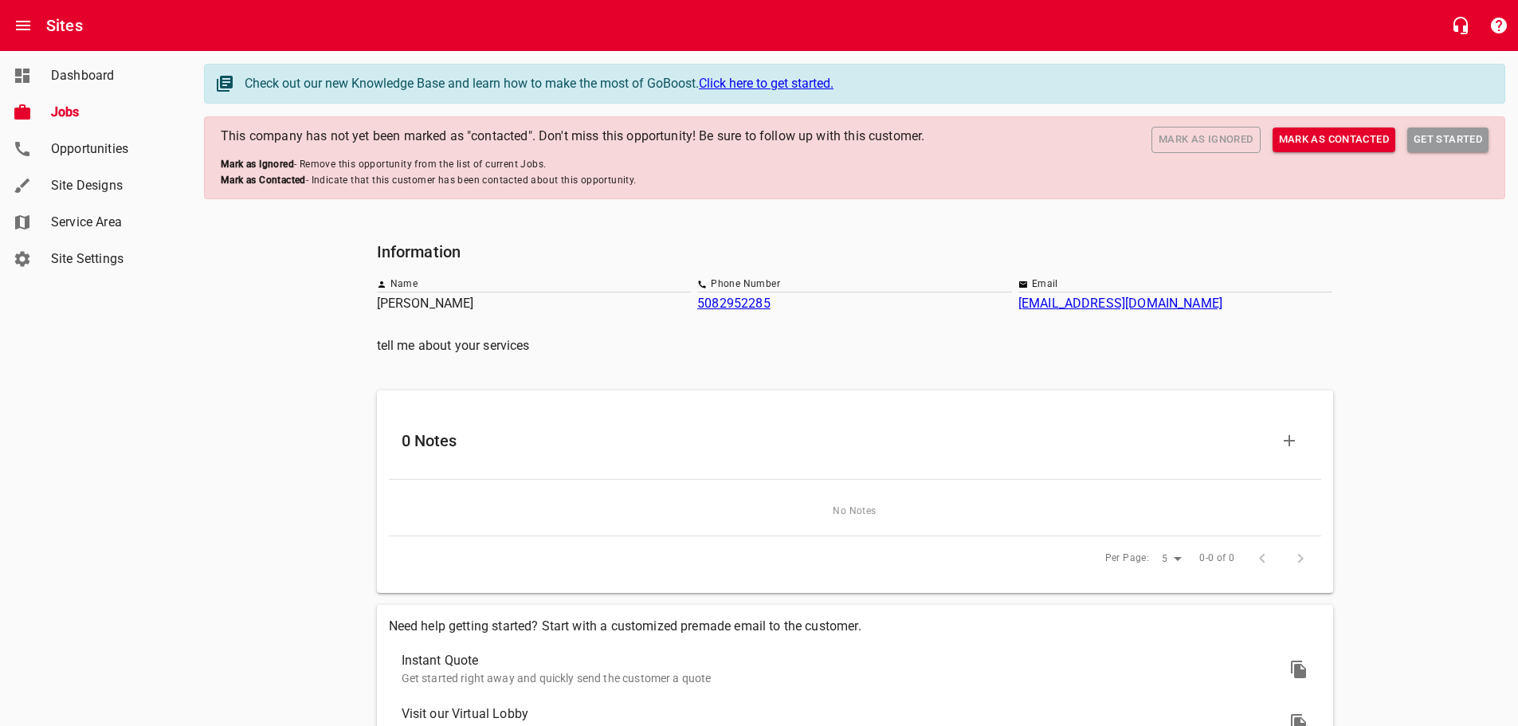
click at [1212, 139] on span "Mark as Ignored" at bounding box center [1206, 140] width 95 height 18
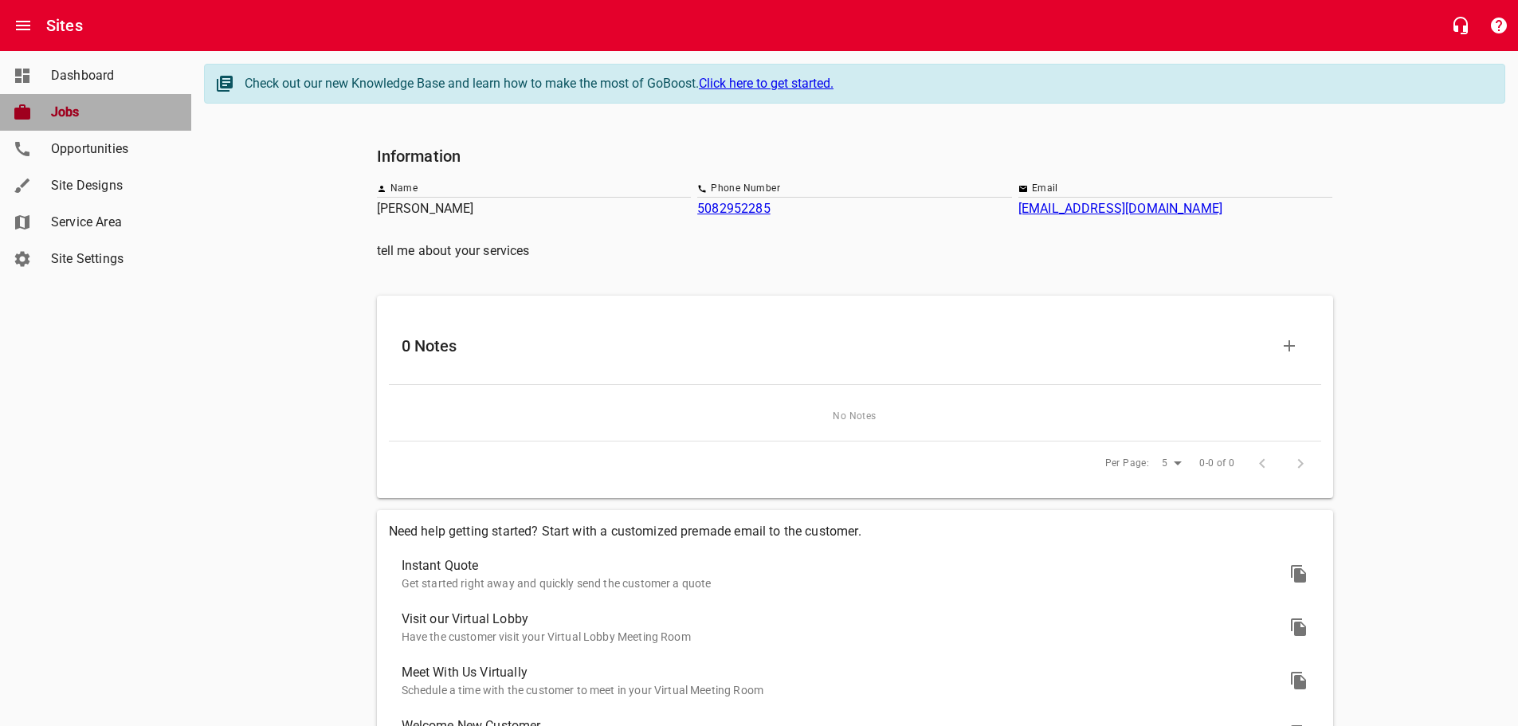
click at [70, 119] on span "Jobs" at bounding box center [111, 112] width 121 height 19
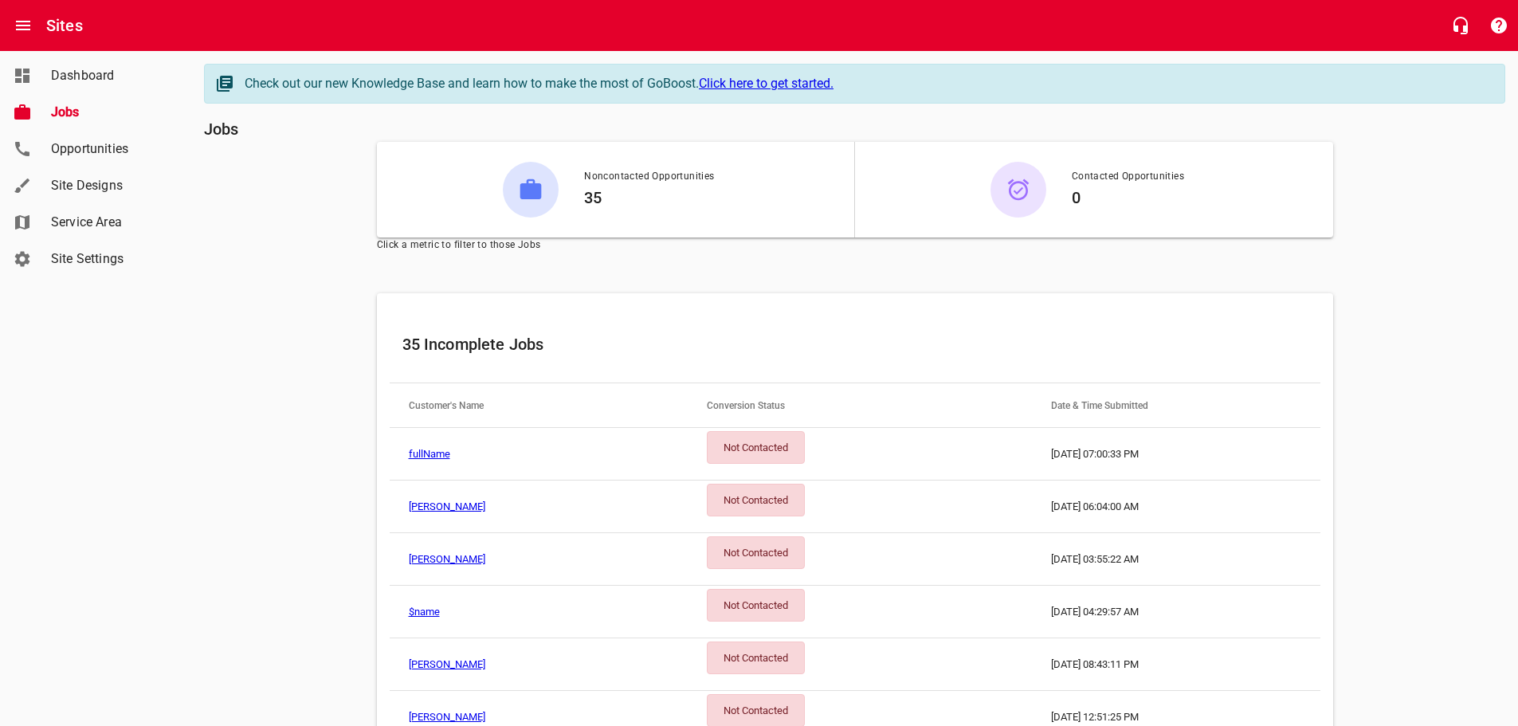
click at [510, 459] on td "fullName" at bounding box center [539, 454] width 298 height 53
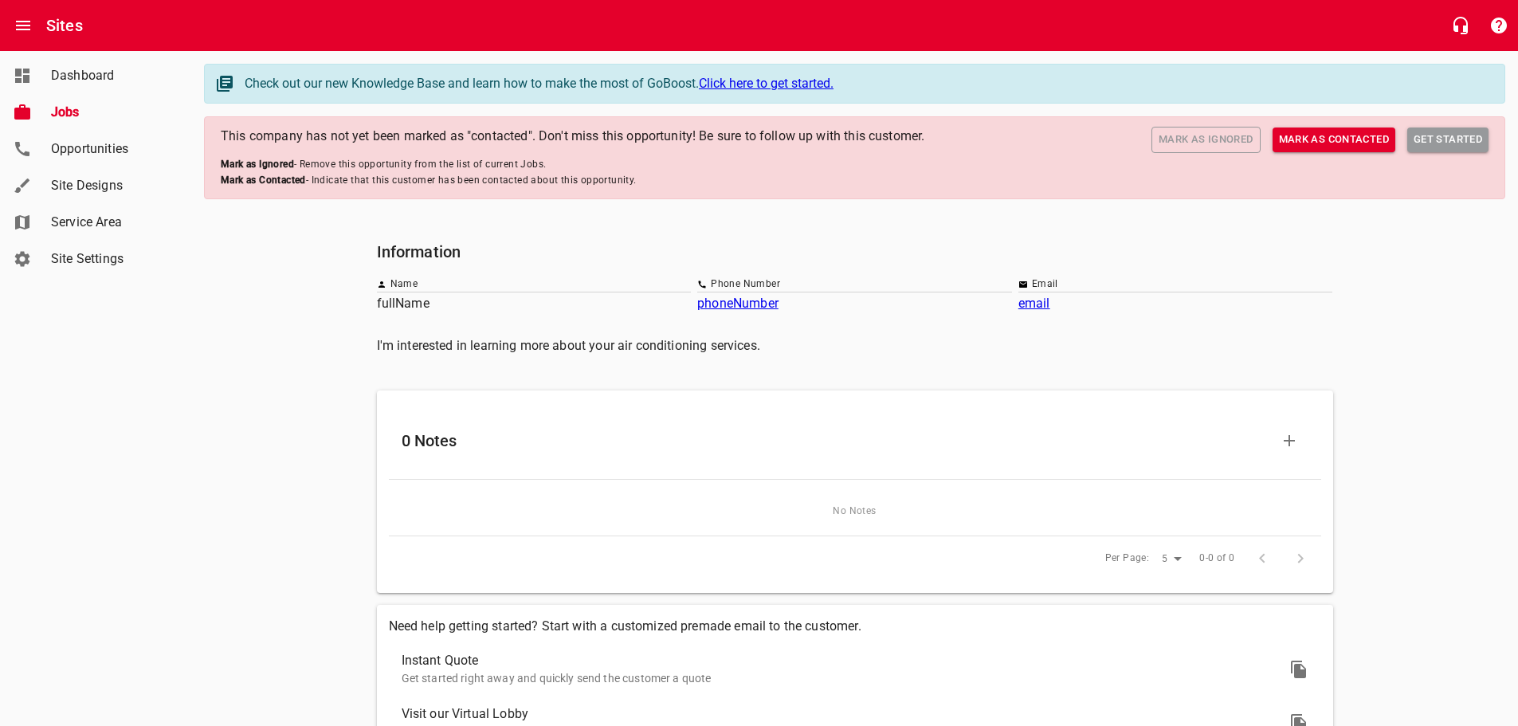
click at [1218, 137] on span "Mark as Ignored" at bounding box center [1206, 140] width 95 height 18
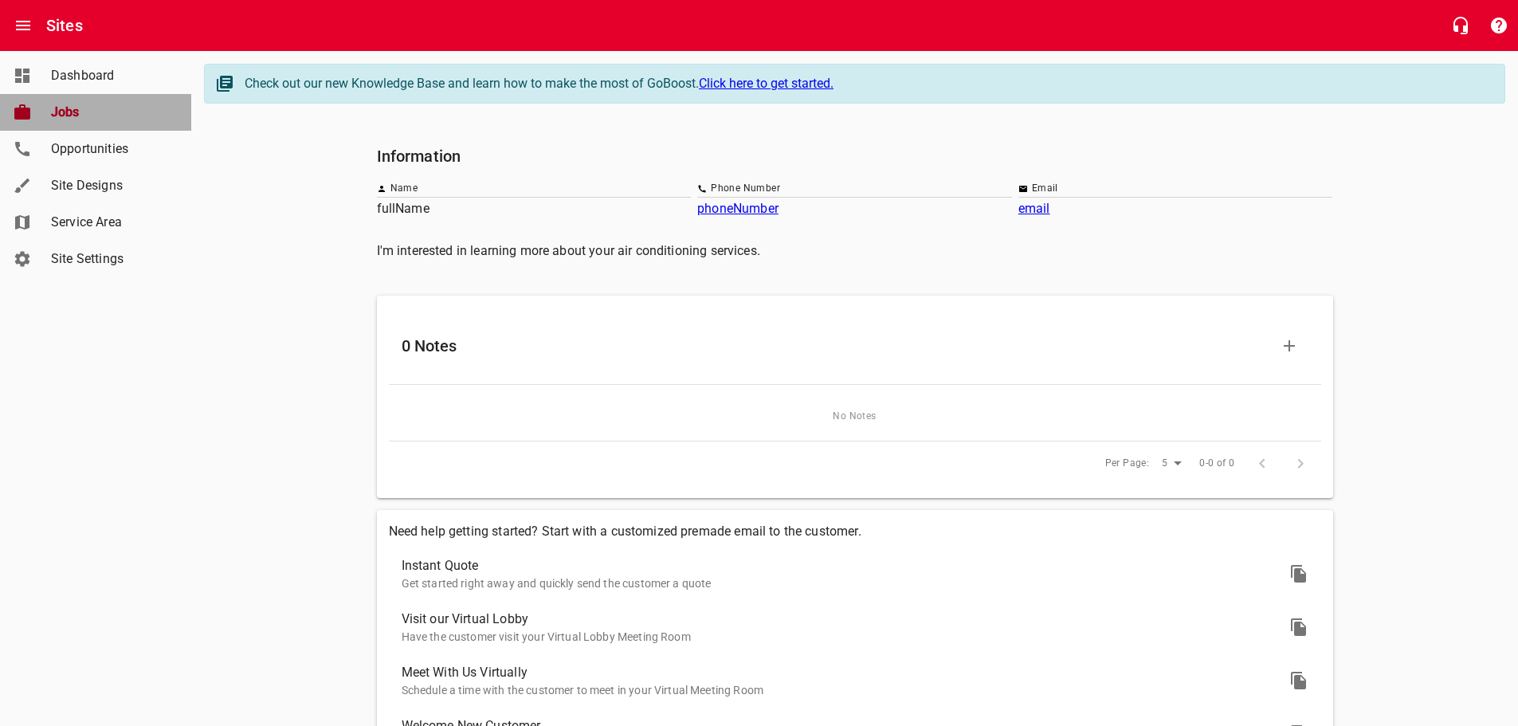
click at [96, 114] on span "Jobs" at bounding box center [111, 112] width 121 height 19
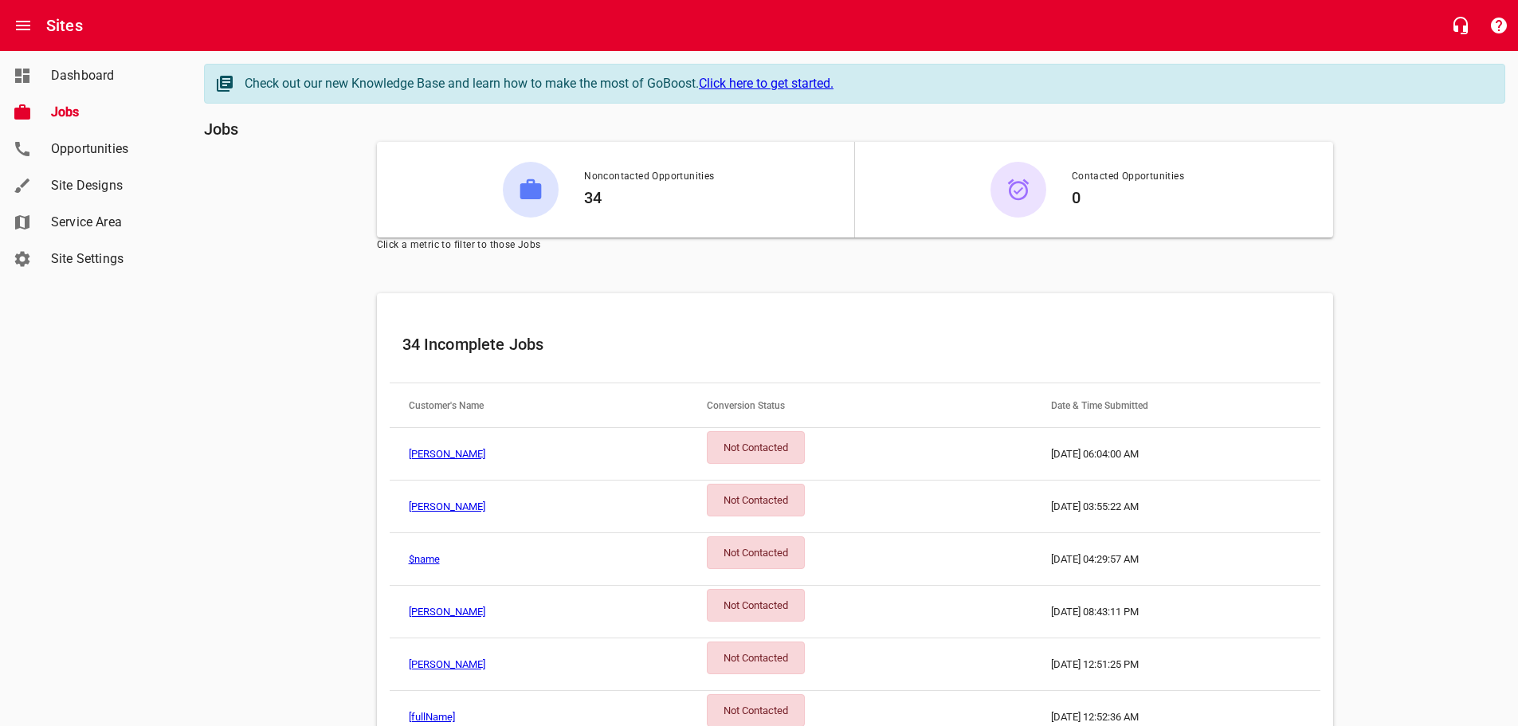
click at [531, 449] on td "[PERSON_NAME]" at bounding box center [539, 454] width 298 height 53
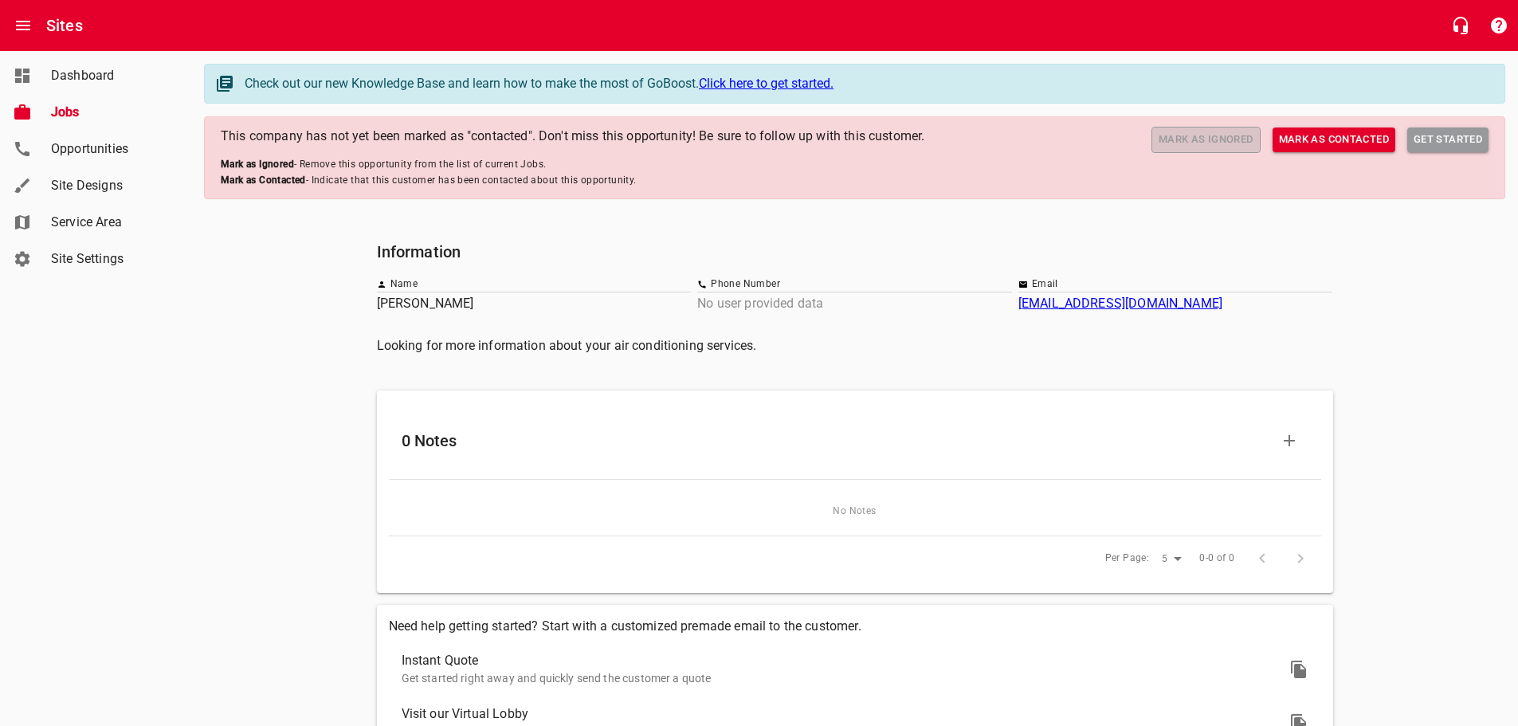
click at [1219, 130] on button "Mark as Ignored" at bounding box center [1206, 140] width 109 height 26
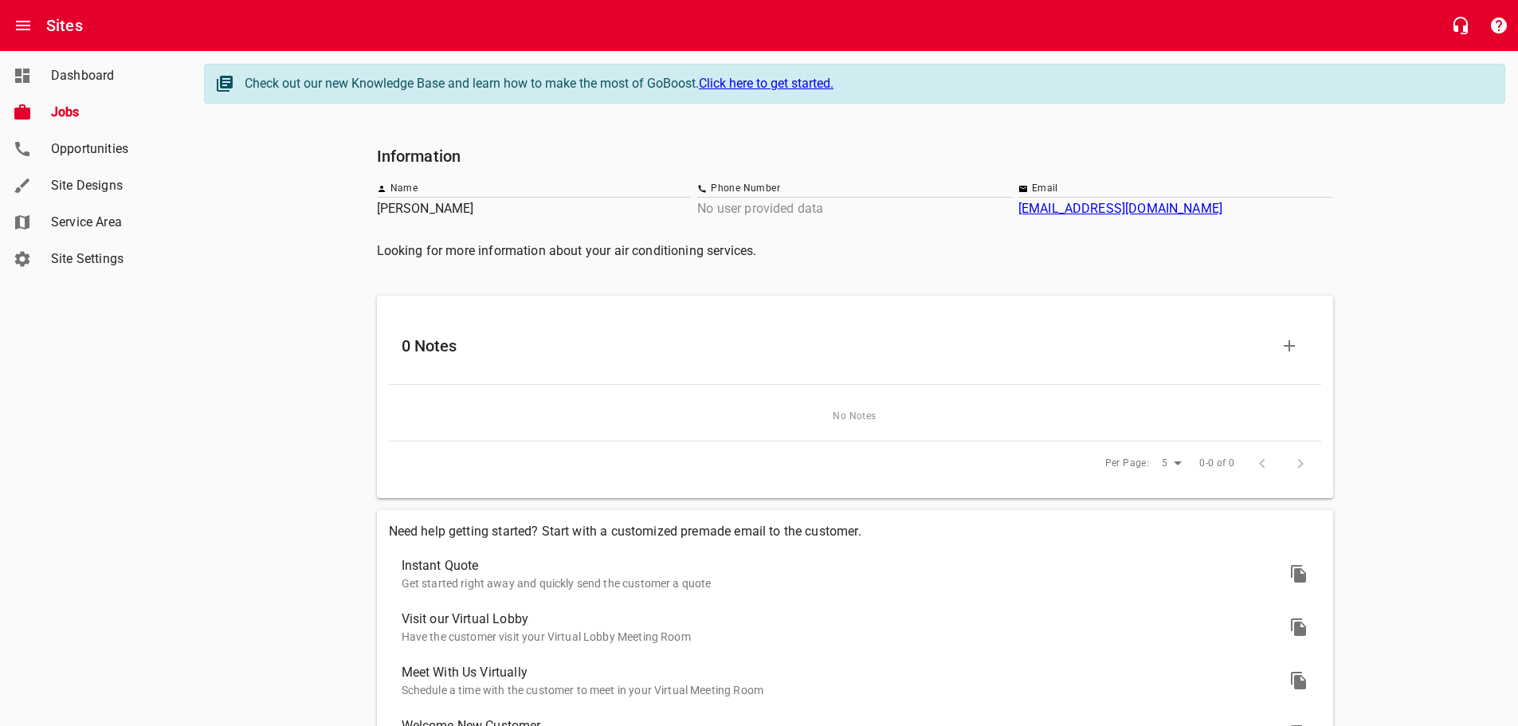
click at [72, 121] on span "Jobs" at bounding box center [111, 112] width 121 height 19
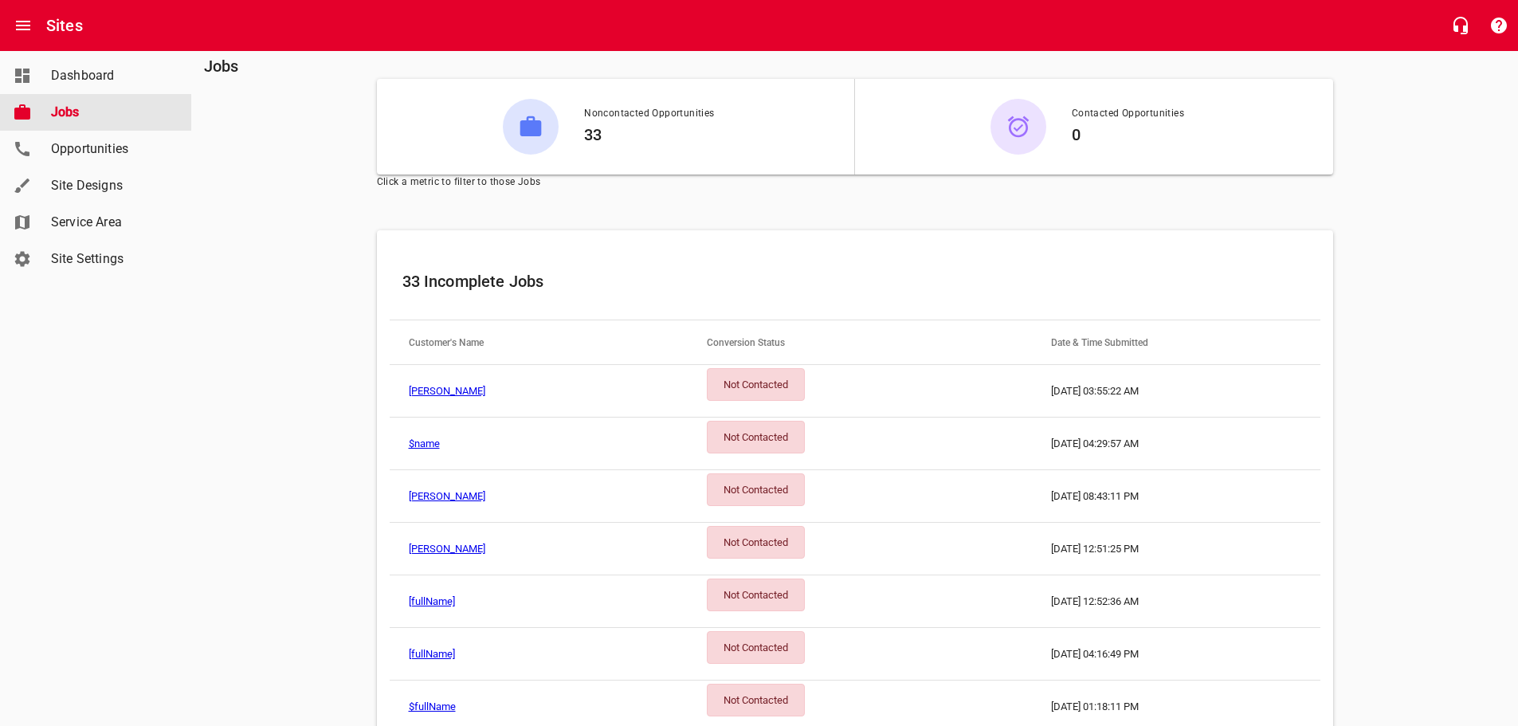
scroll to position [239, 0]
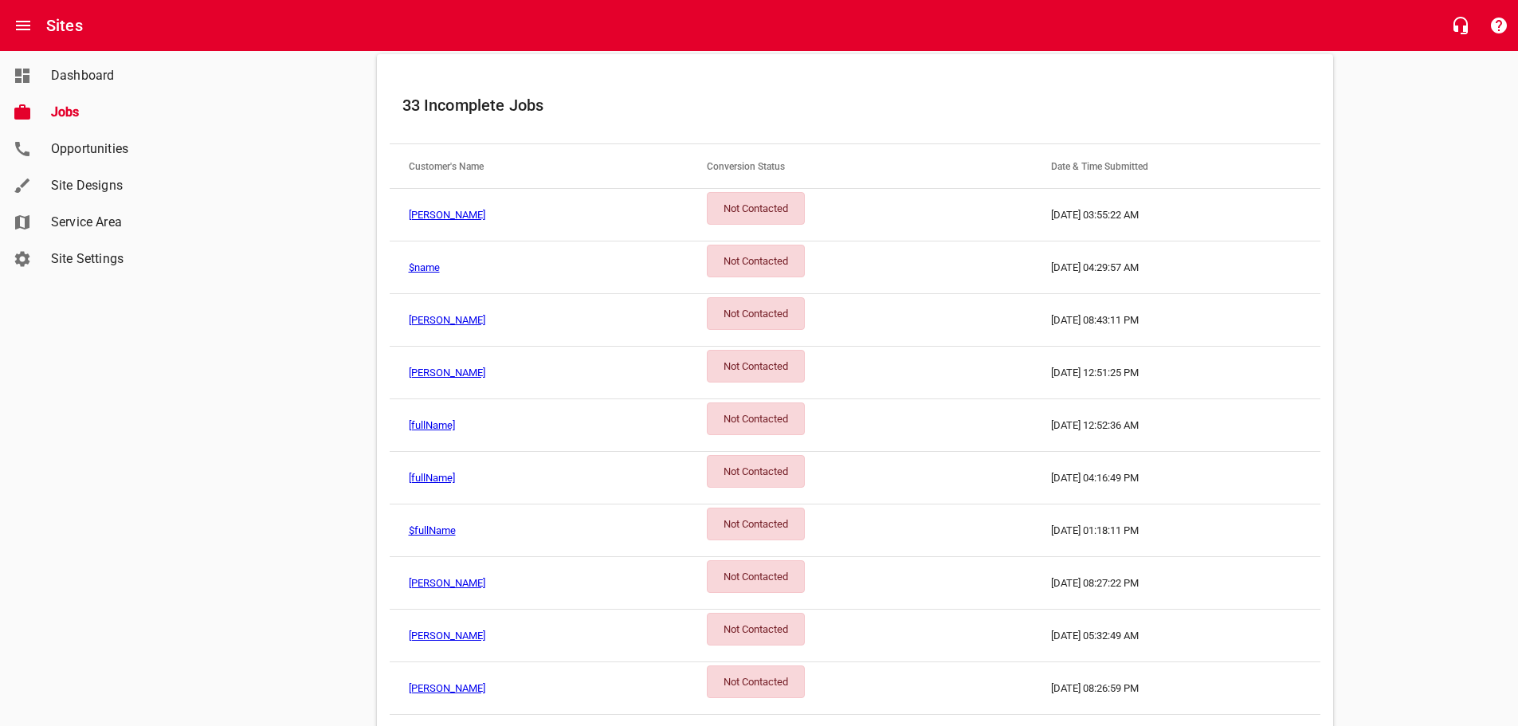
click at [528, 269] on td "$name" at bounding box center [539, 267] width 298 height 53
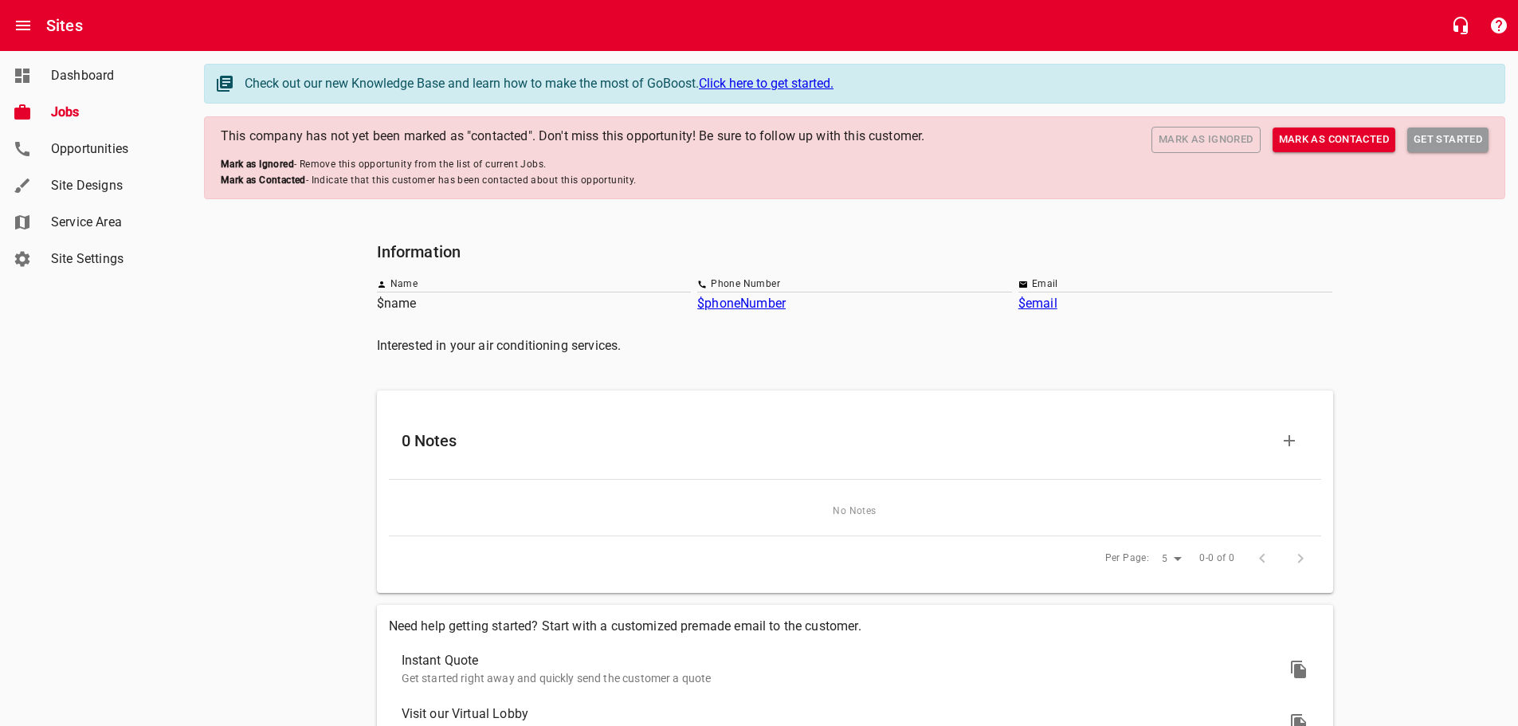
click at [1207, 139] on span "Mark as Ignored" at bounding box center [1206, 140] width 95 height 18
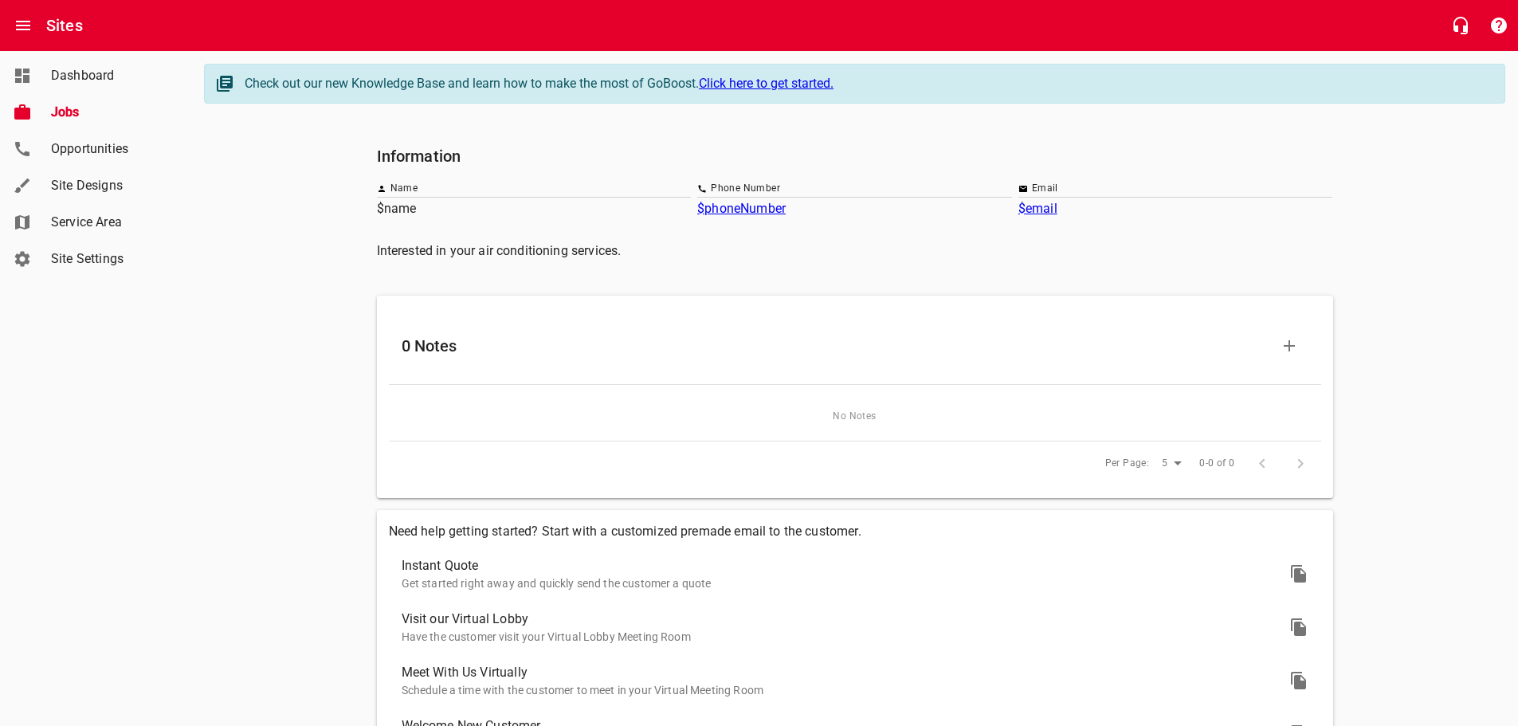
click at [68, 111] on span "Jobs" at bounding box center [111, 112] width 121 height 19
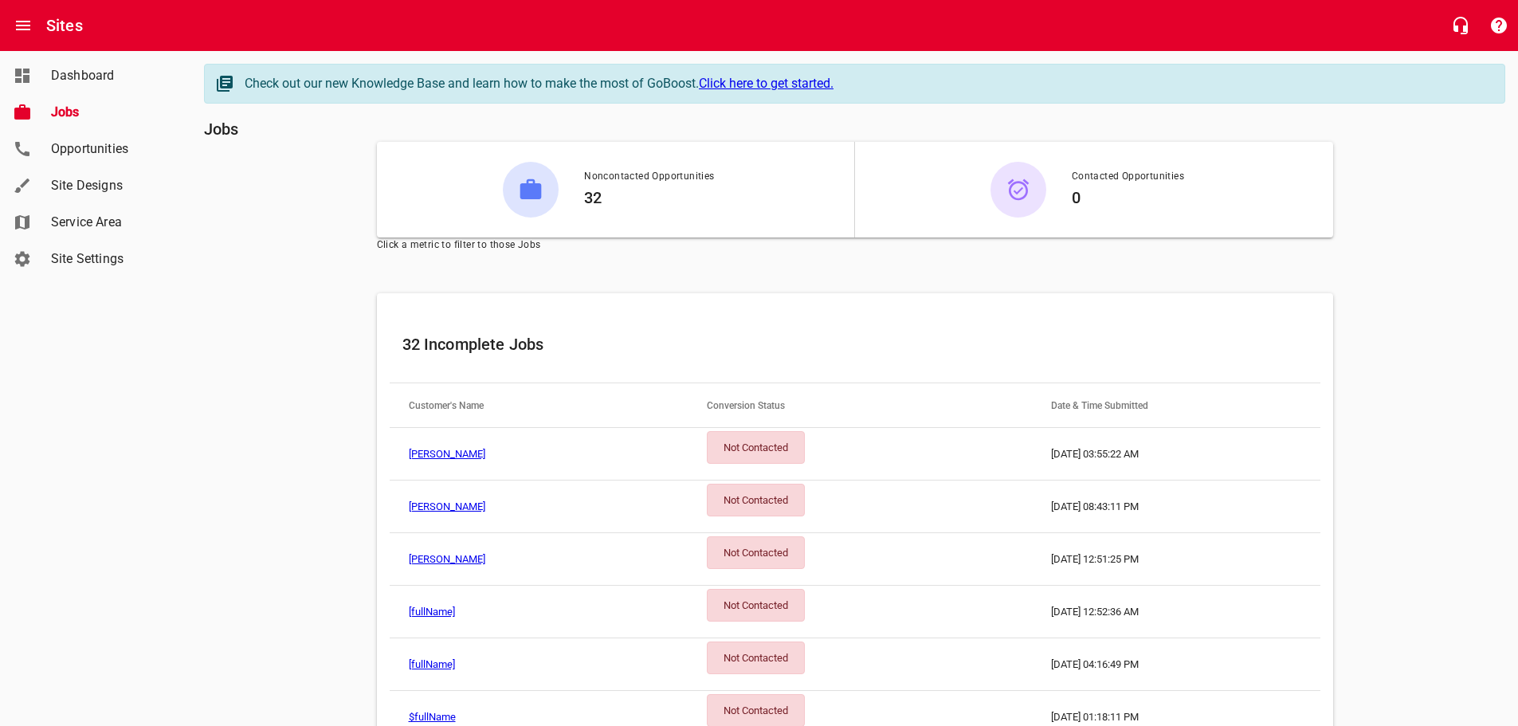
click at [466, 455] on link "[PERSON_NAME]" at bounding box center [447, 454] width 77 height 12
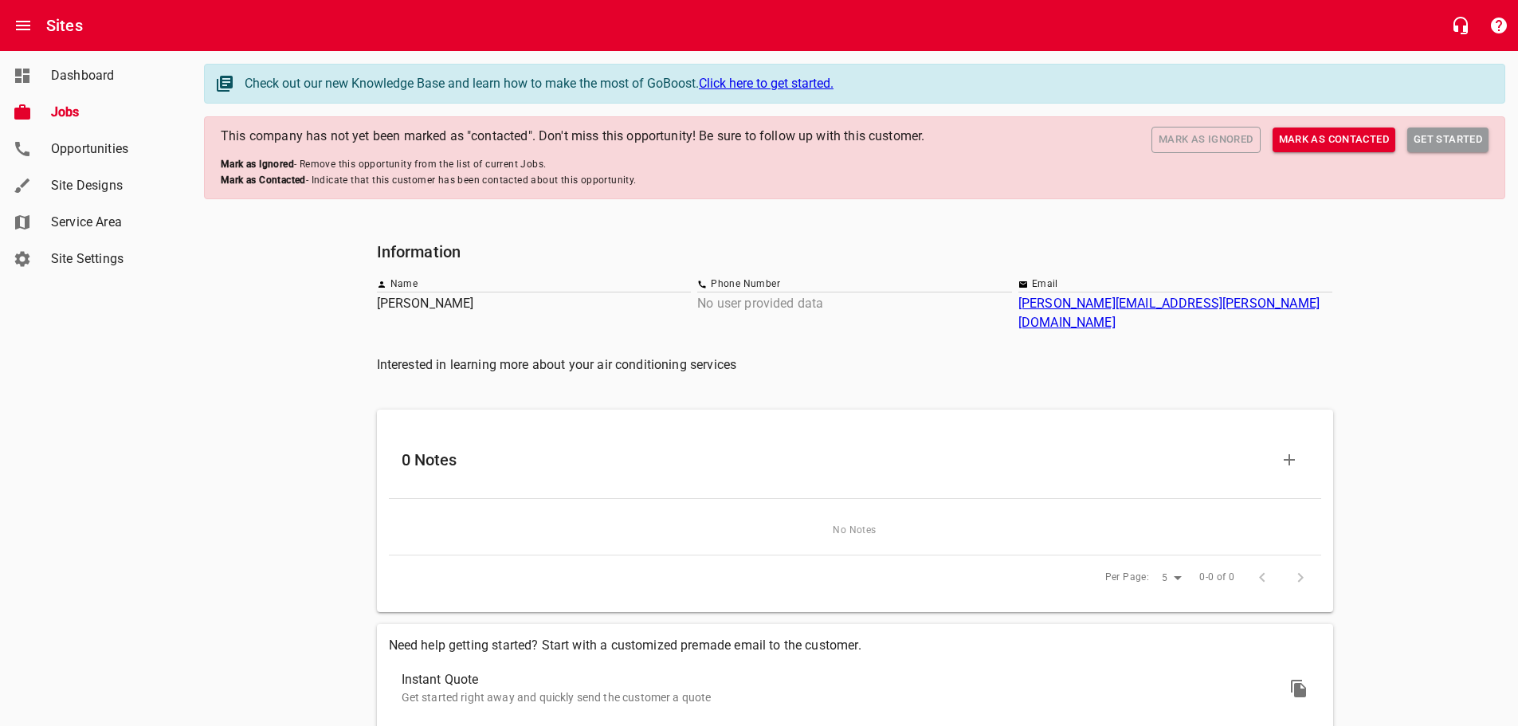
click at [1191, 140] on span "Mark as Ignored" at bounding box center [1206, 140] width 95 height 18
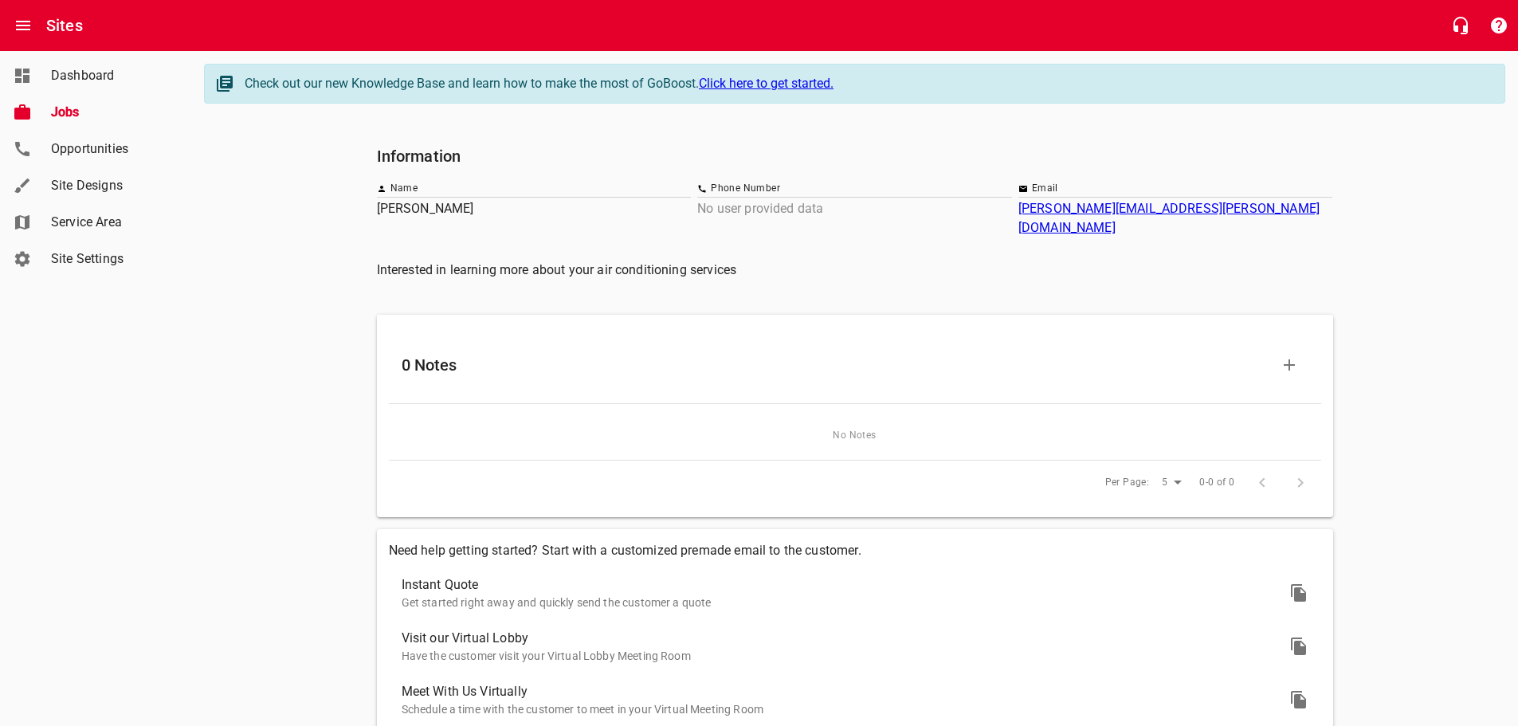
click at [61, 114] on span "Jobs" at bounding box center [111, 112] width 121 height 19
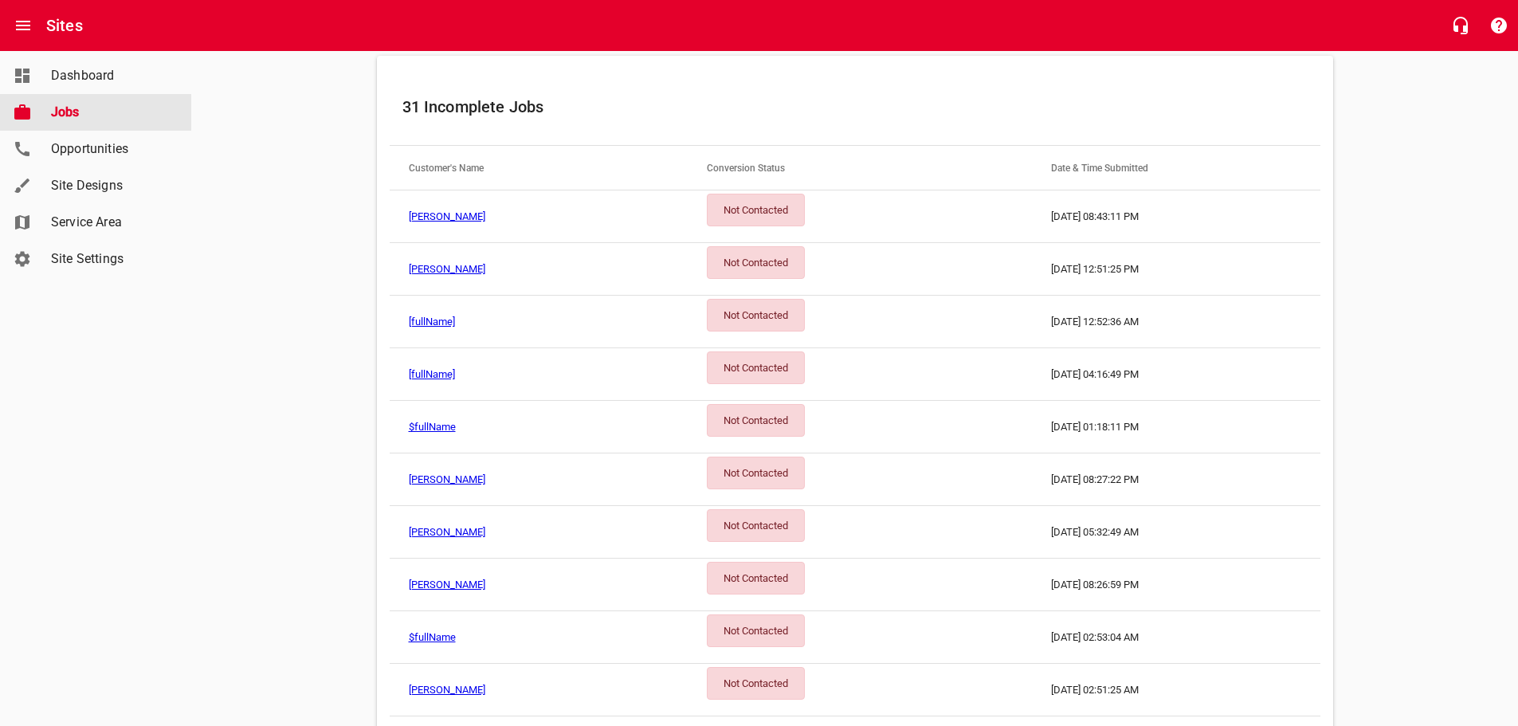
scroll to position [332, 0]
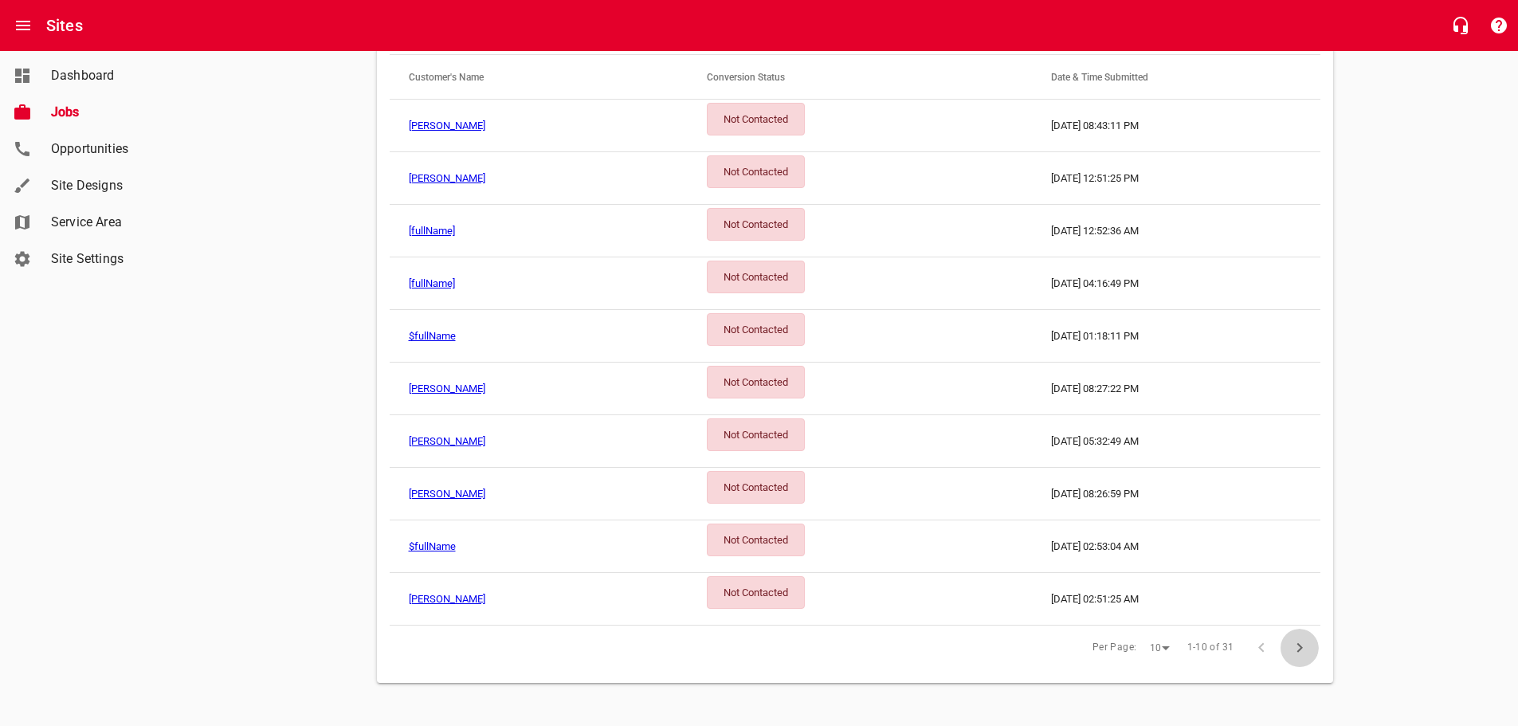
click at [1293, 642] on icon "button" at bounding box center [1299, 647] width 19 height 19
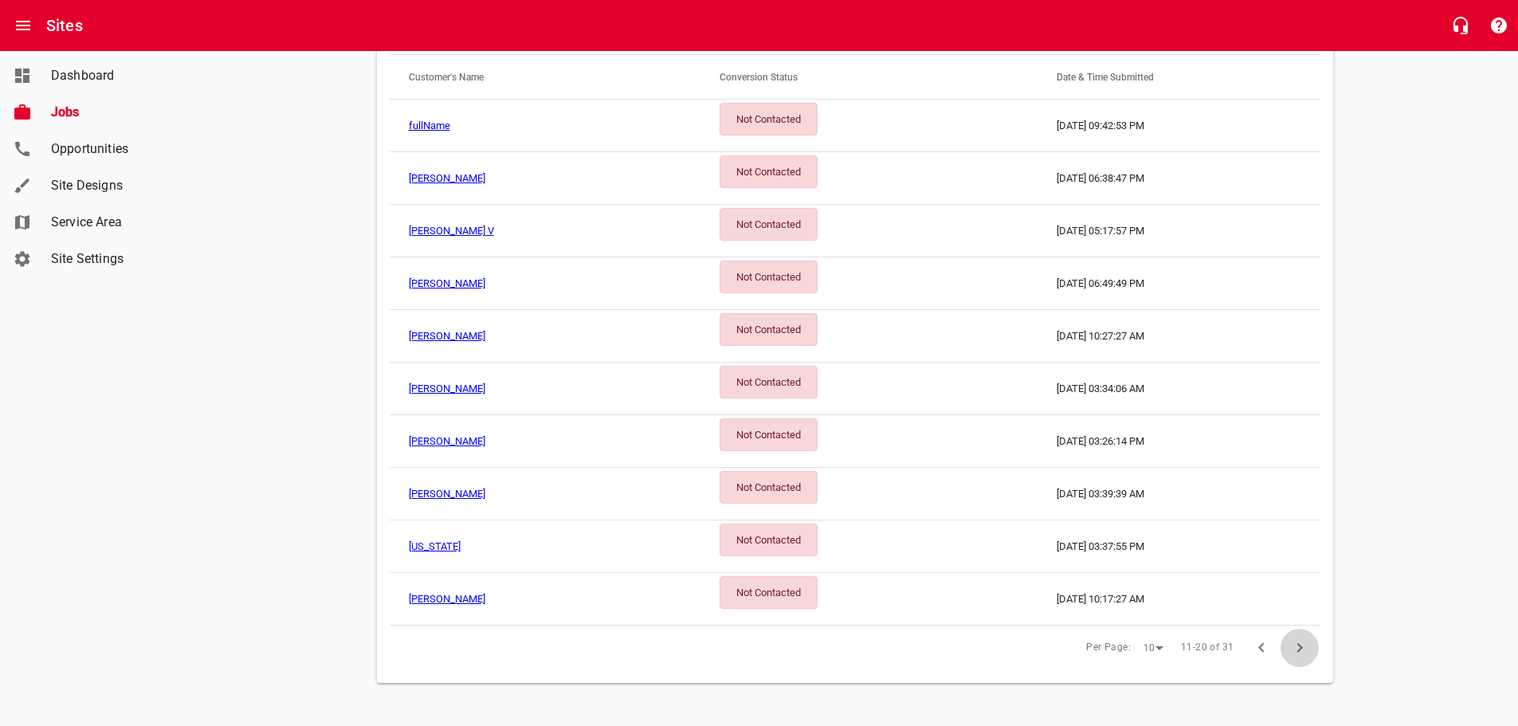
click at [1293, 642] on icon "button" at bounding box center [1299, 647] width 19 height 19
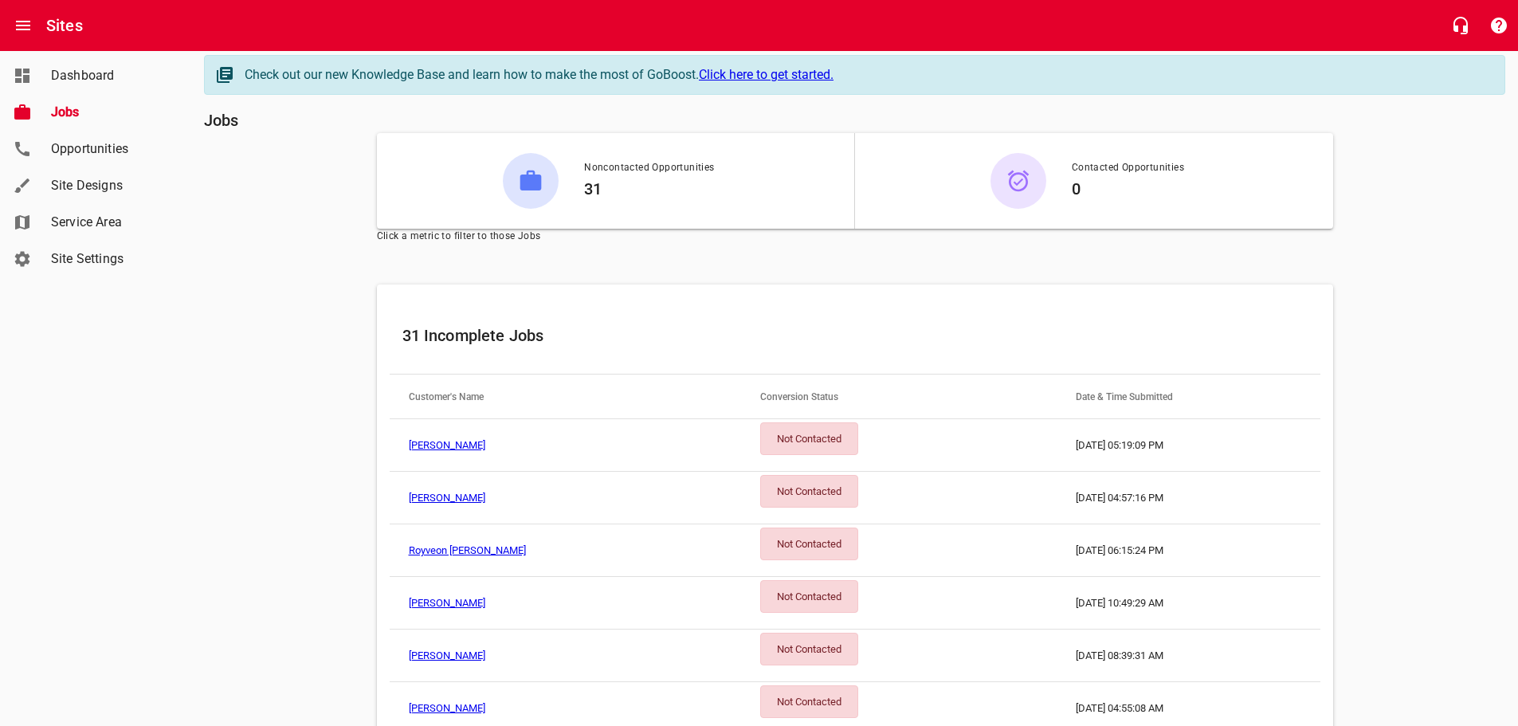
scroll to position [0, 0]
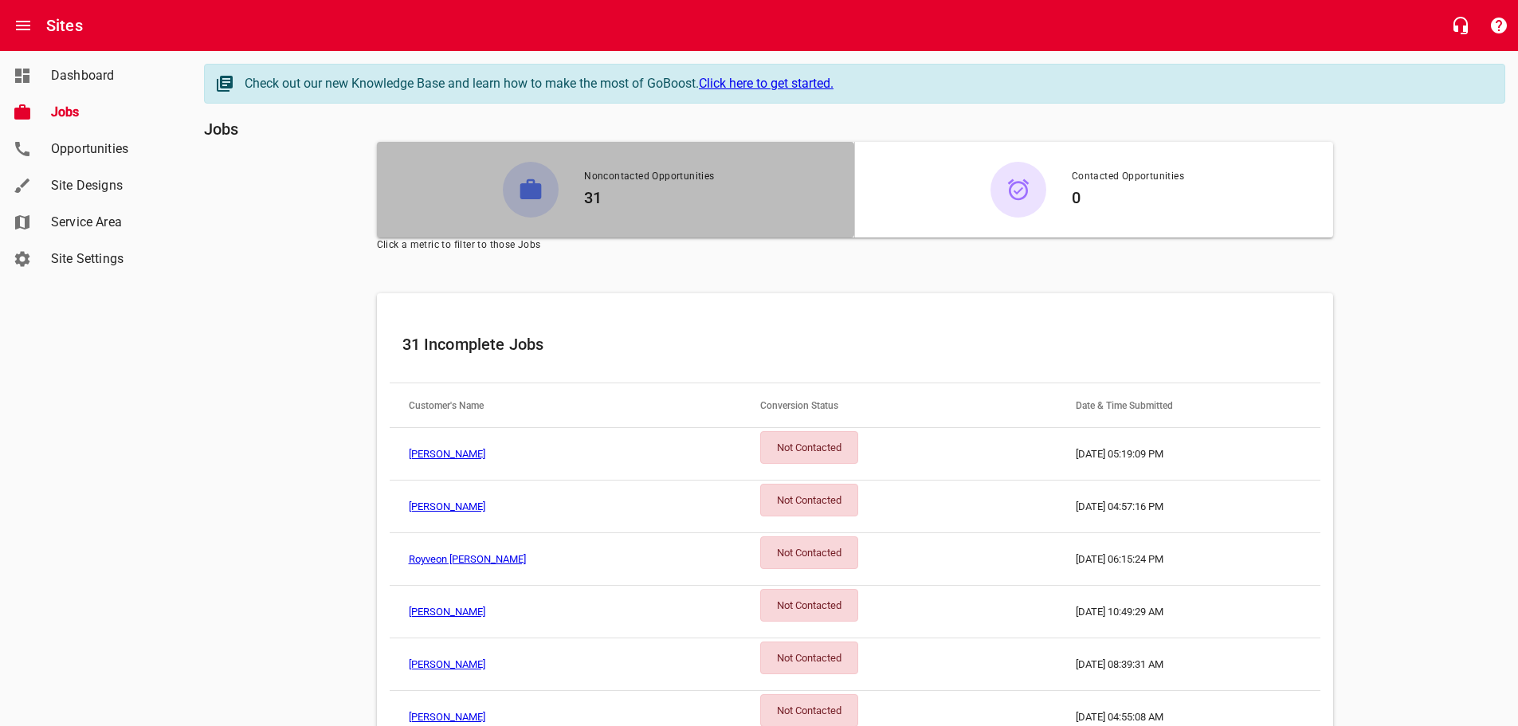
click at [626, 175] on span "Noncontacted Opportunities" at bounding box center [649, 177] width 130 height 16
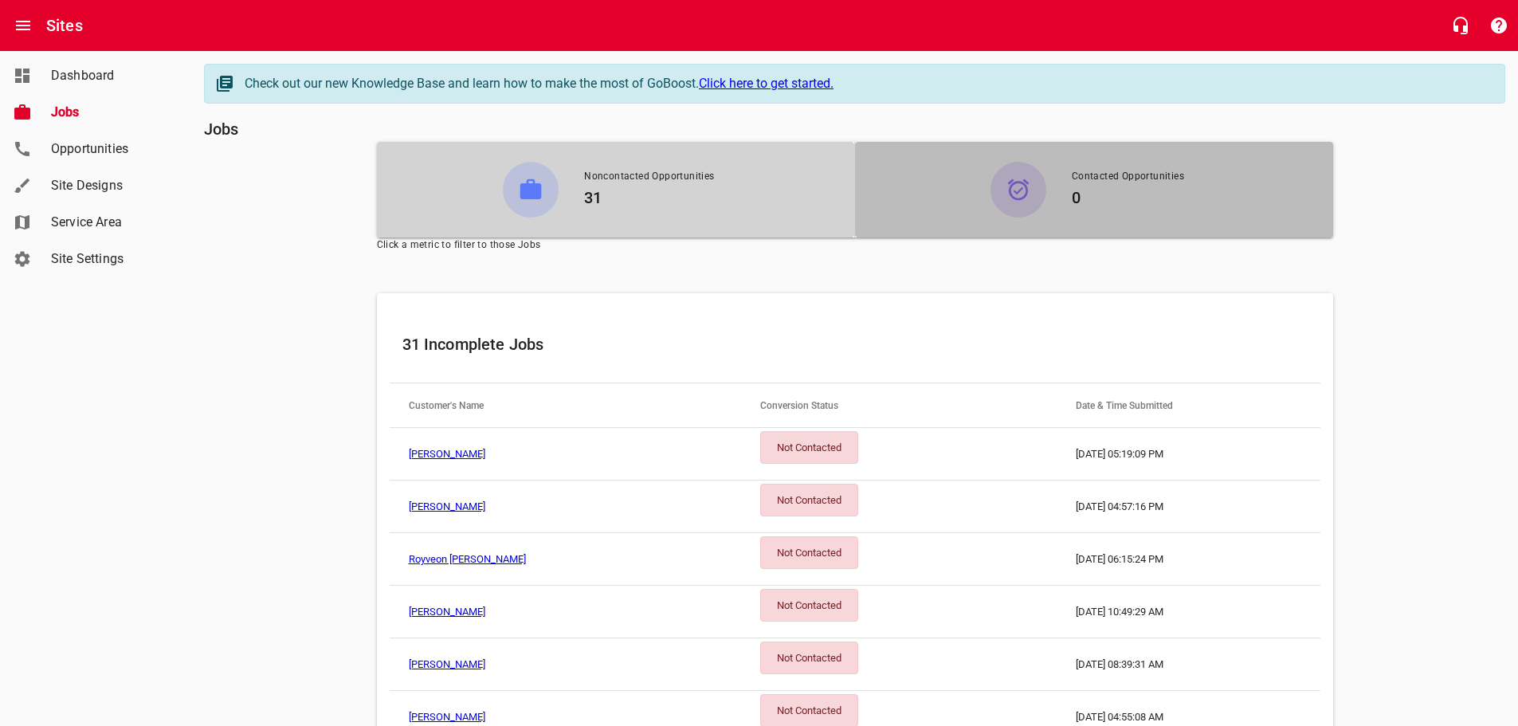
click at [1123, 197] on h6 "0" at bounding box center [1128, 198] width 112 height 26
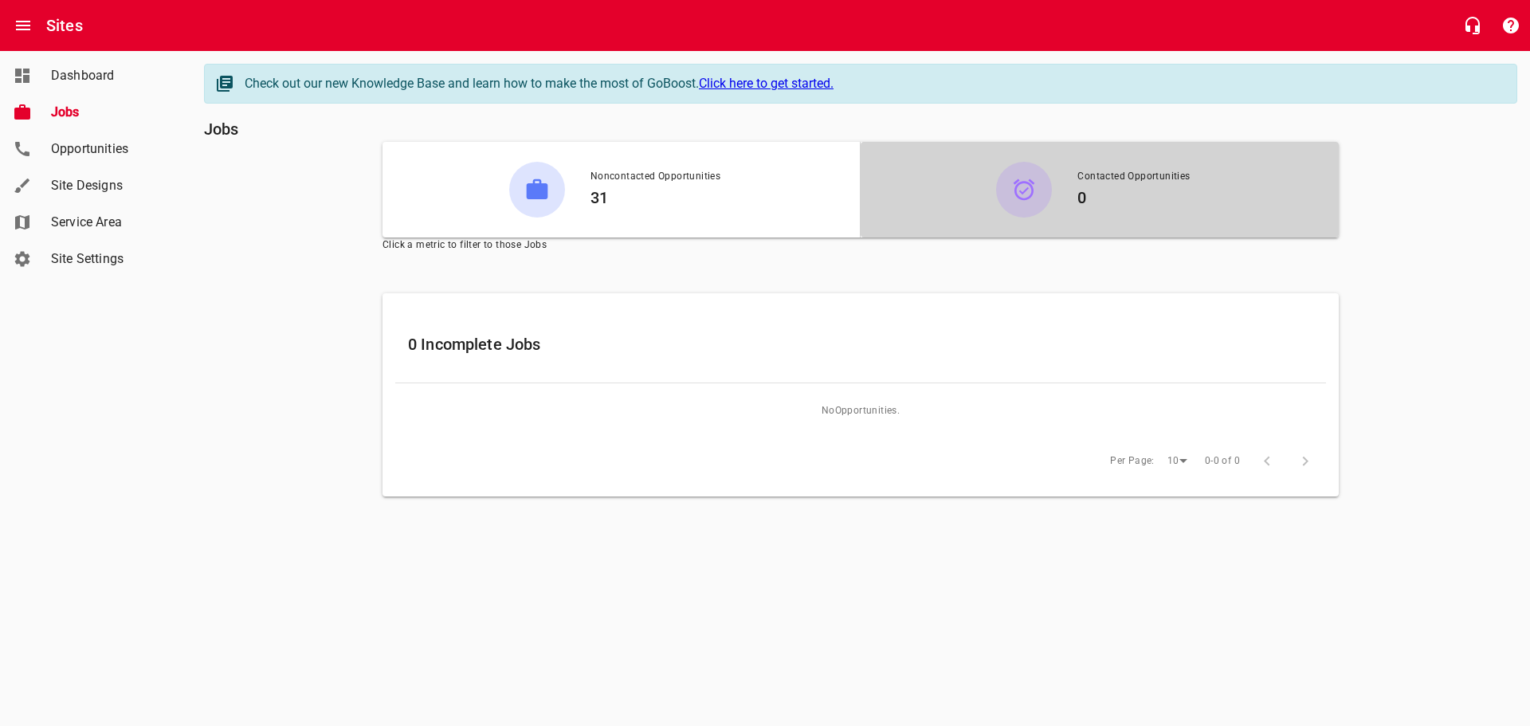
click at [649, 184] on span "Noncontacted Opportunities" at bounding box center [656, 177] width 130 height 16
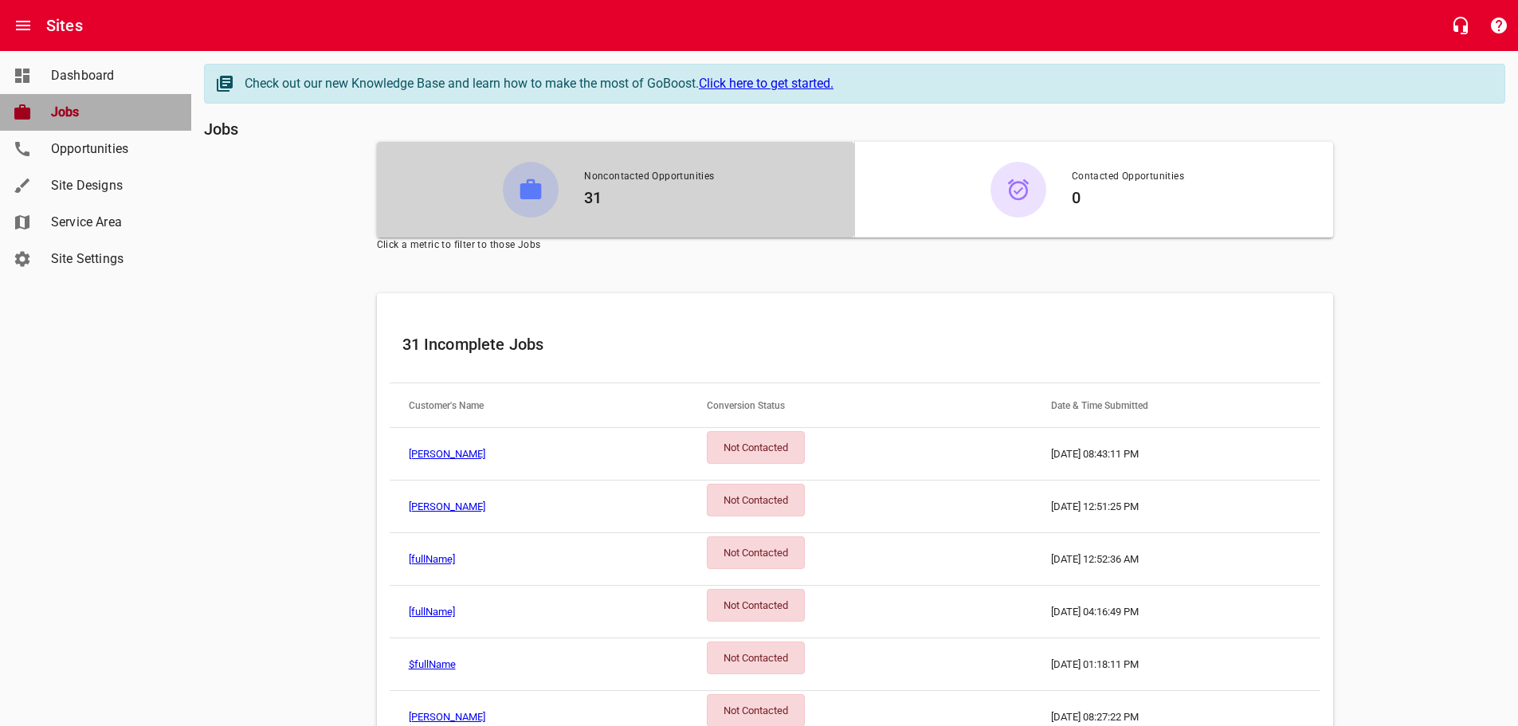
click at [59, 108] on span "Jobs" at bounding box center [111, 112] width 121 height 19
click at [88, 73] on span "Dashboard" at bounding box center [111, 75] width 121 height 19
